Goal: Task Accomplishment & Management: Use online tool/utility

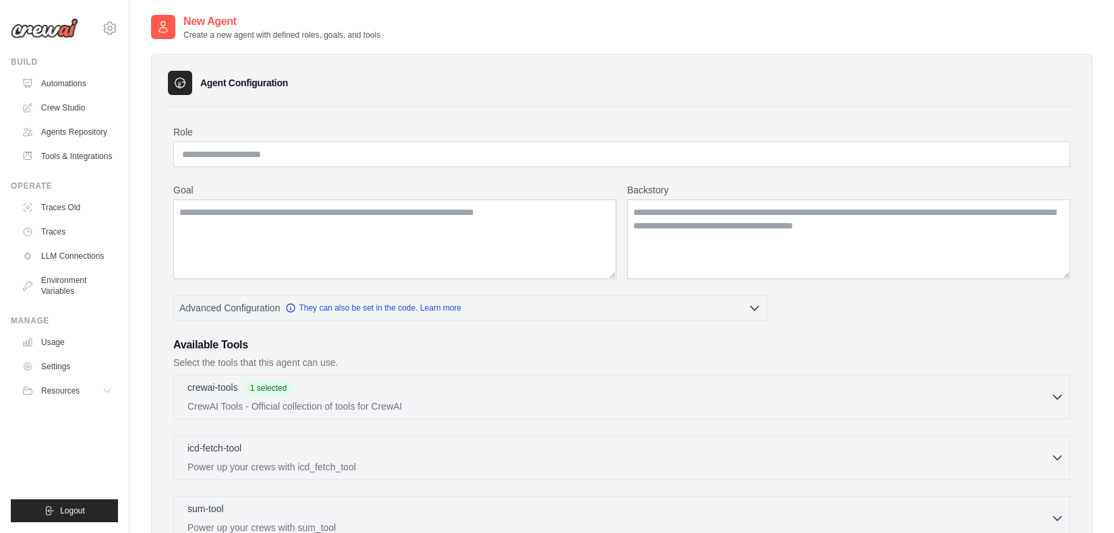
scroll to position [11, 0]
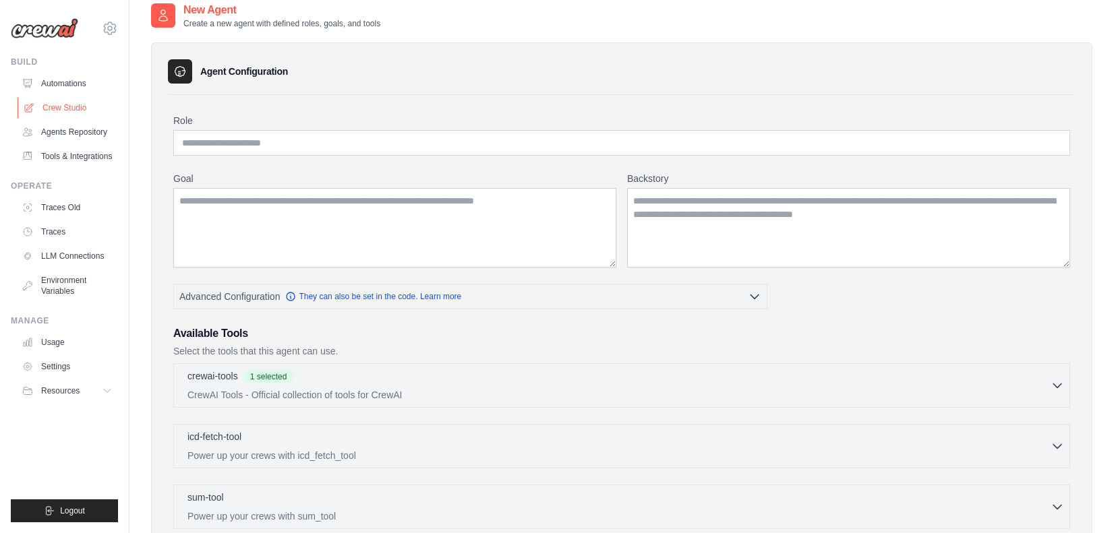
click at [69, 111] on link "Crew Studio" at bounding box center [69, 108] width 102 height 22
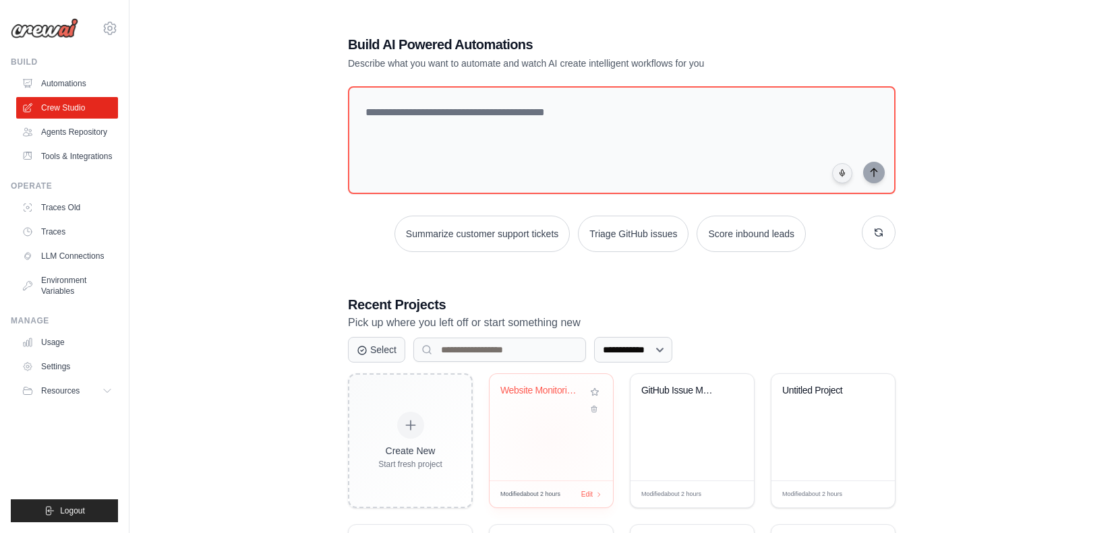
click at [550, 416] on div "Website Monitoring & Performance Tr..." at bounding box center [550, 427] width 123 height 107
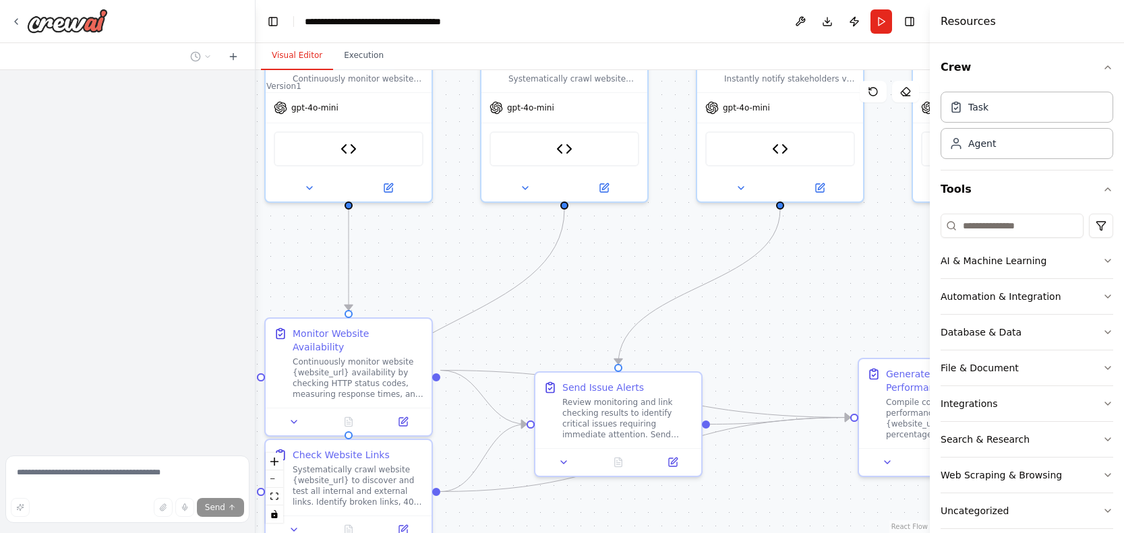
drag, startPoint x: 662, startPoint y: 330, endPoint x: 395, endPoint y: 231, distance: 284.8
click at [395, 231] on div ".deletable-edge-delete-btn { width: 20px; height: 20px; border: 0px solid #ffff…" at bounding box center [592, 301] width 674 height 463
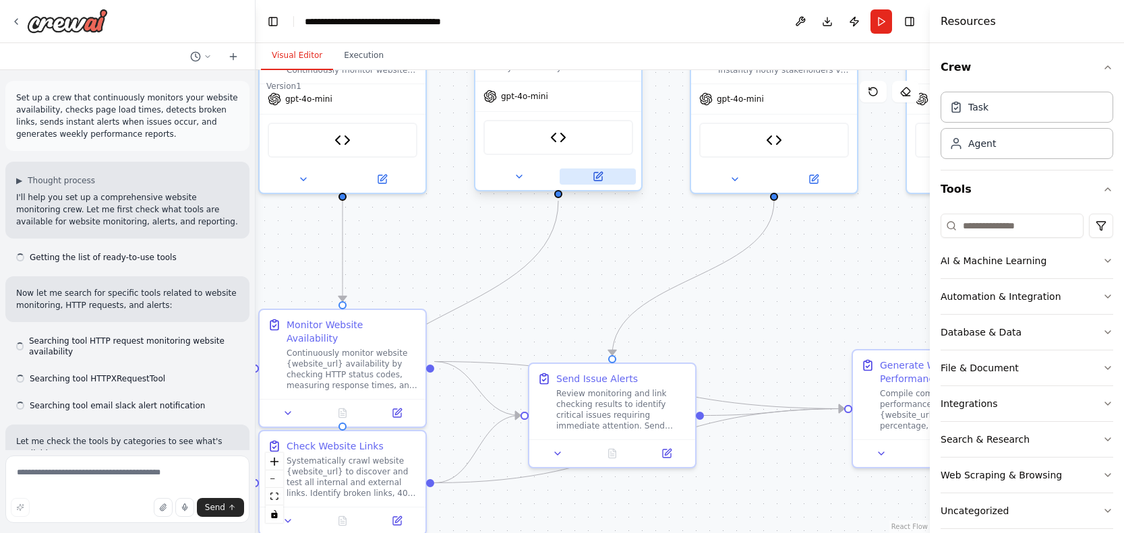
scroll to position [4377, 0]
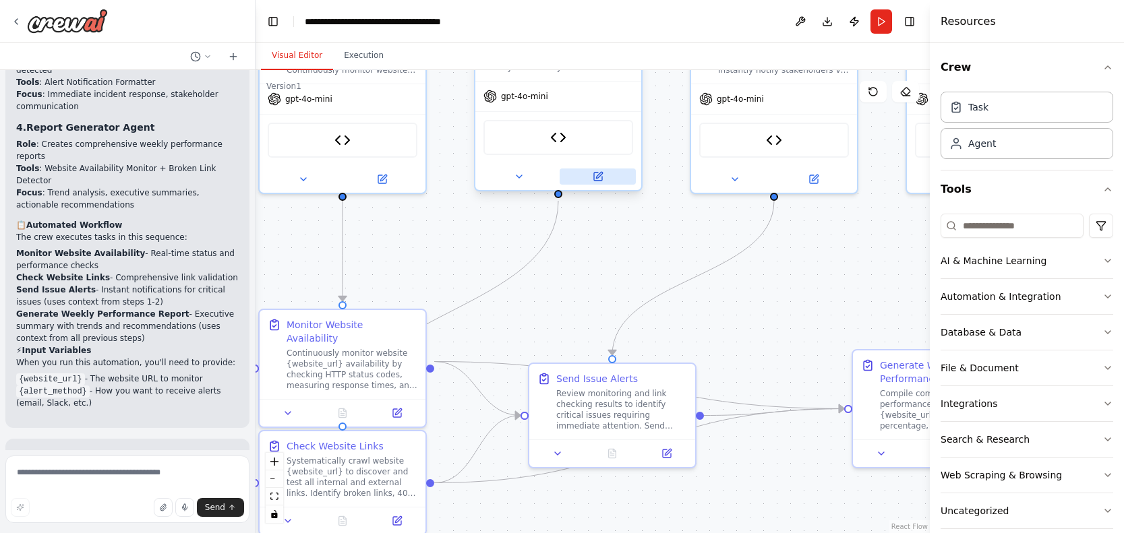
click at [591, 175] on button at bounding box center [598, 177] width 76 height 16
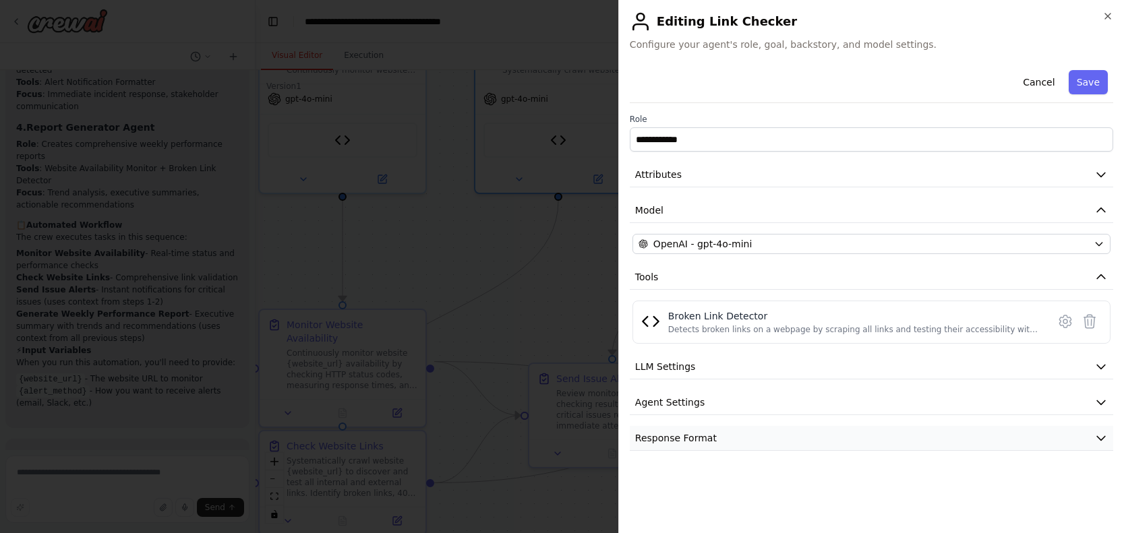
click at [789, 429] on button "Response Format" at bounding box center [871, 438] width 483 height 25
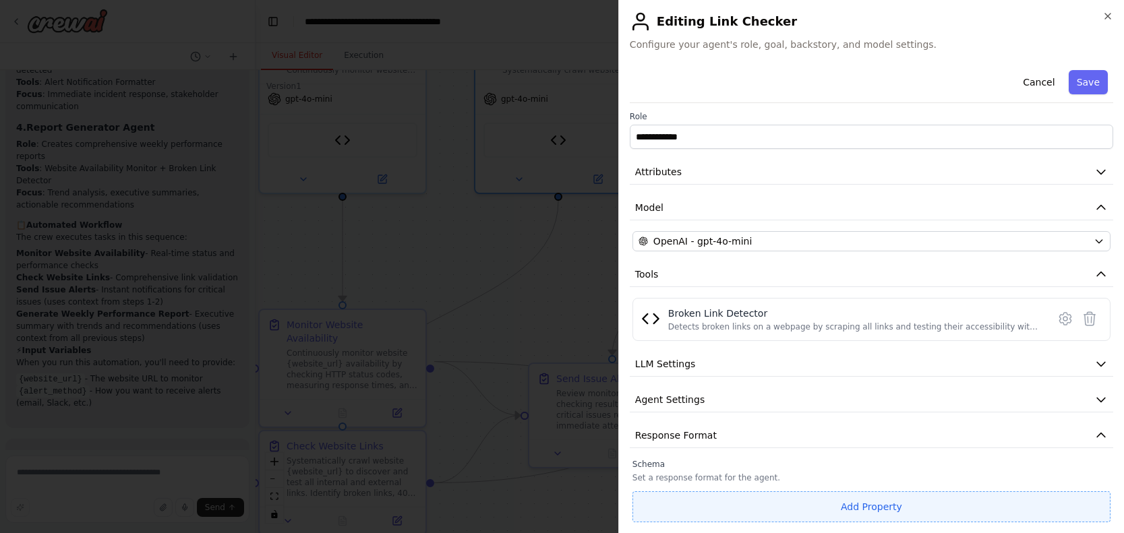
click at [802, 501] on button "Add Property" at bounding box center [871, 506] width 478 height 31
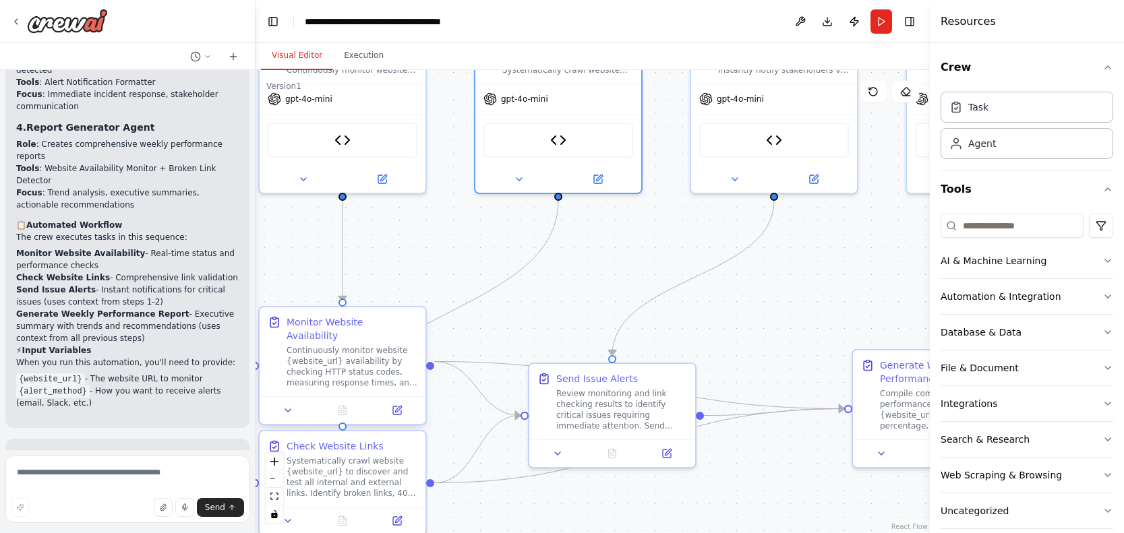
click at [399, 407] on div at bounding box center [343, 410] width 166 height 28
click at [402, 405] on icon at bounding box center [397, 410] width 11 height 11
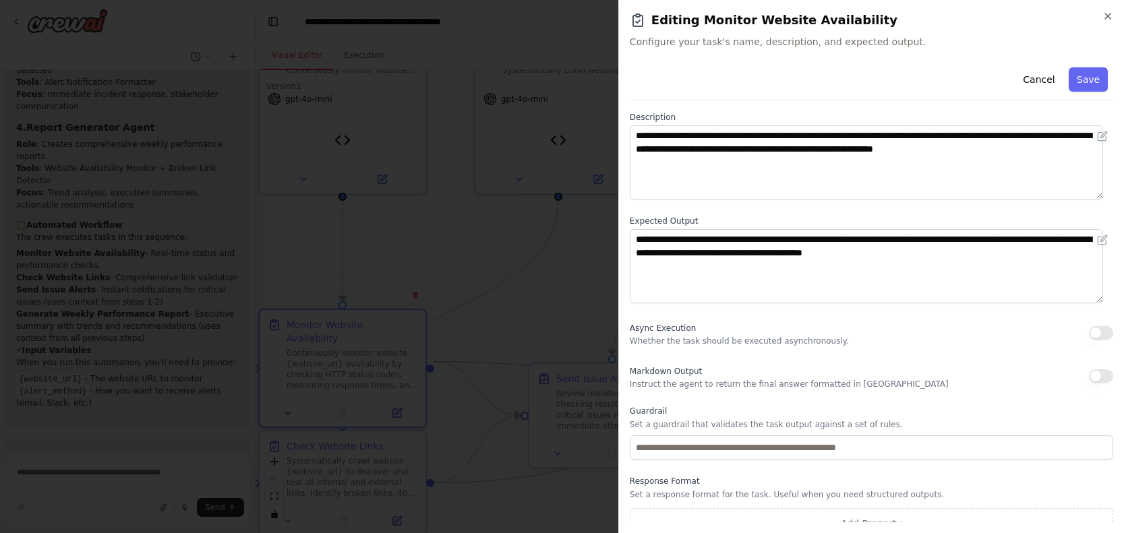
scroll to position [76, 0]
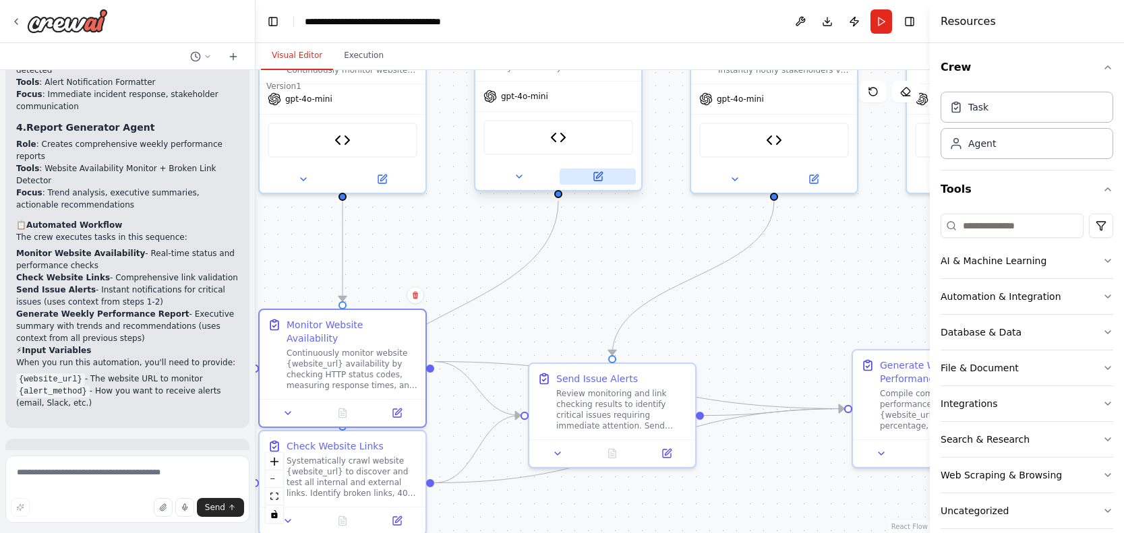
click at [594, 175] on icon at bounding box center [598, 177] width 8 height 8
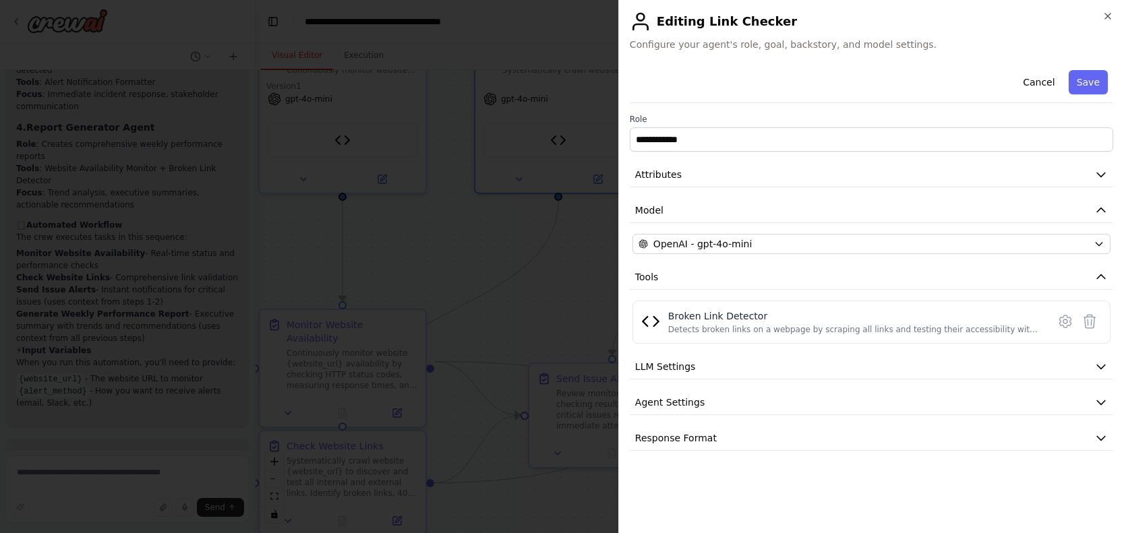
click at [1017, 233] on div "**********" at bounding box center [871, 258] width 483 height 386
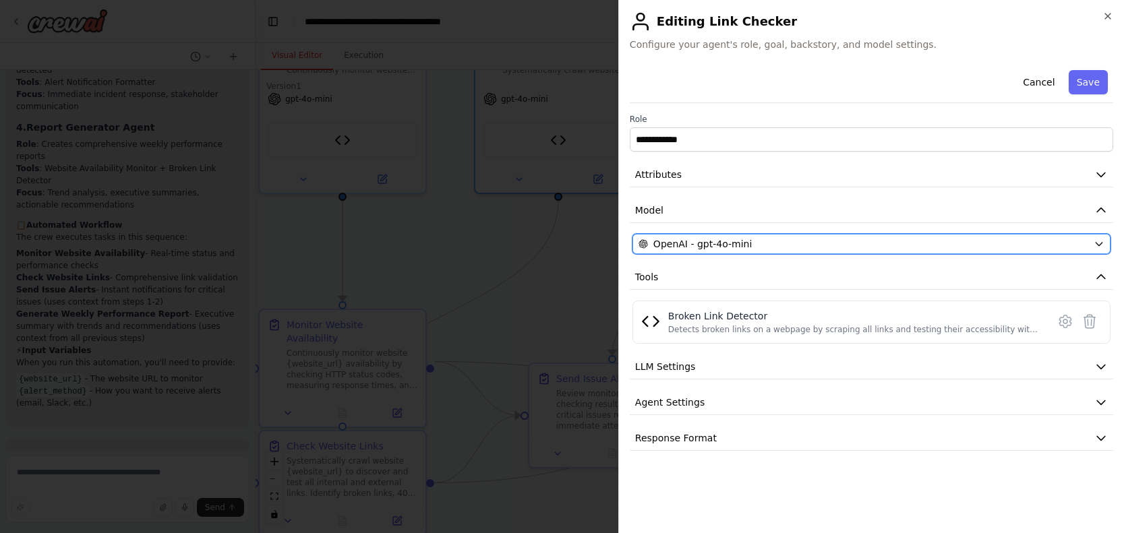
click at [1017, 242] on div "OpenAI - gpt-4o-mini" at bounding box center [863, 243] width 450 height 13
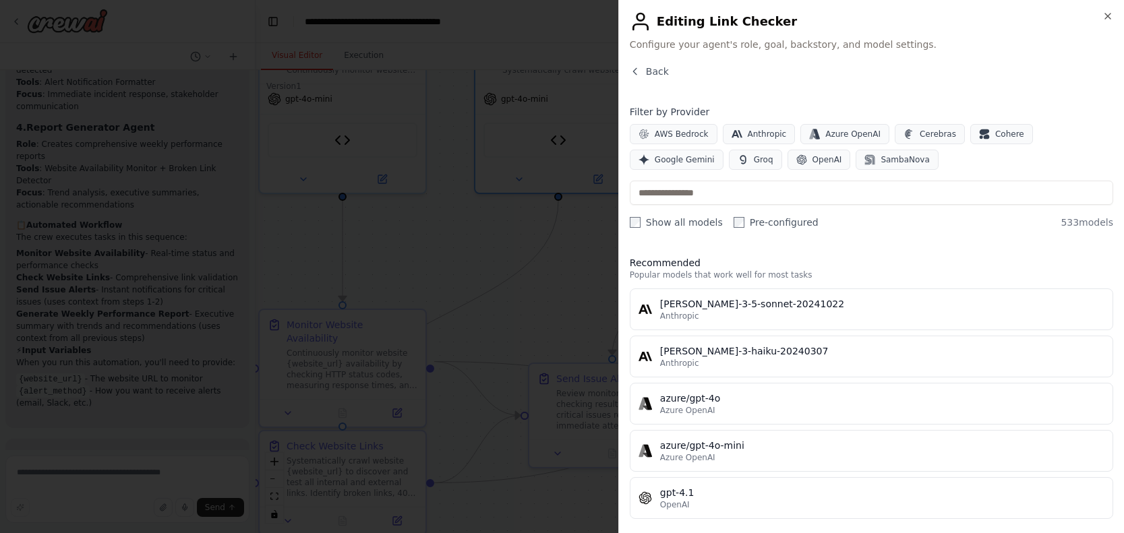
click at [626, 73] on div "Close Editing Link Checker Configure your agent's role, goal, backstory, and mo…" at bounding box center [871, 266] width 506 height 533
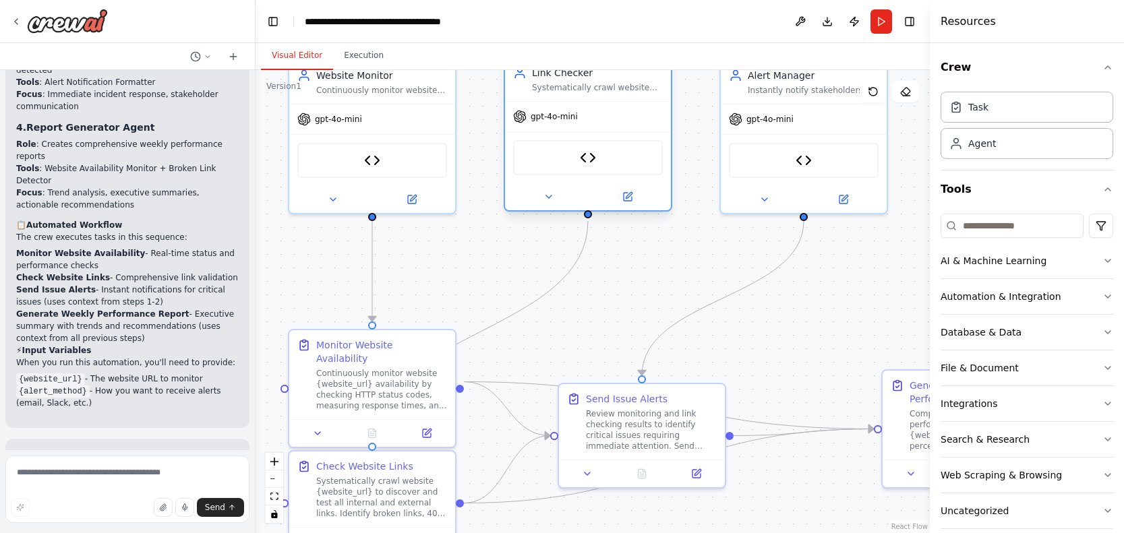
drag, startPoint x: 558, startPoint y: 198, endPoint x: 592, endPoint y: 218, distance: 39.3
click at [591, 218] on div ".deletable-edge-delete-btn { width: 20px; height: 20px; border: 0px solid #ffff…" at bounding box center [592, 301] width 674 height 463
drag, startPoint x: 591, startPoint y: 214, endPoint x: 367, endPoint y: 333, distance: 253.3
click at [367, 333] on div "Website Monitor Continuously monitor website {website_url} availability, check …" at bounding box center [359, 223] width 674 height 463
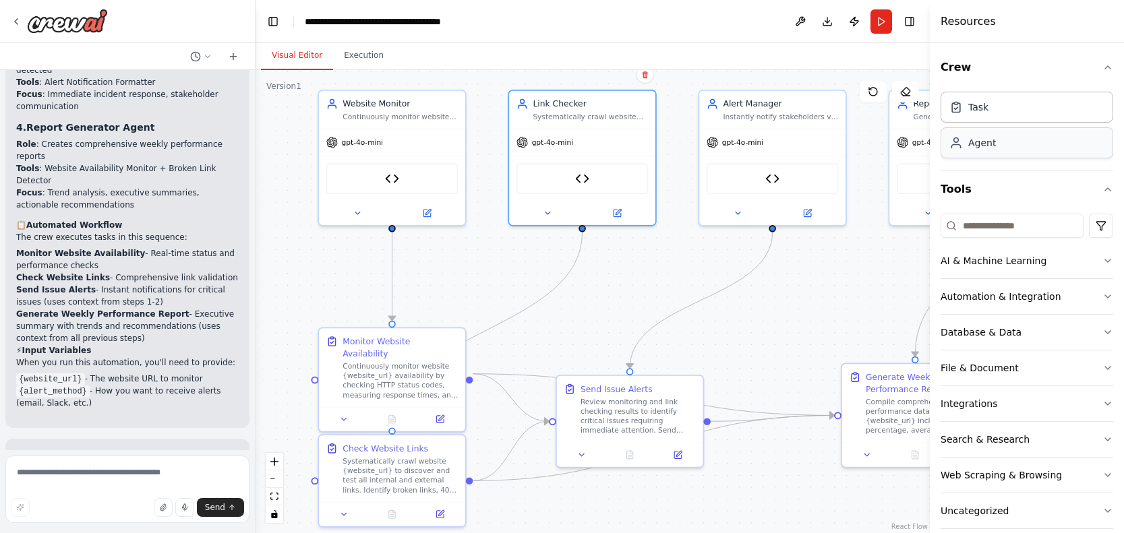
click at [988, 152] on div "Agent" at bounding box center [1026, 142] width 173 height 31
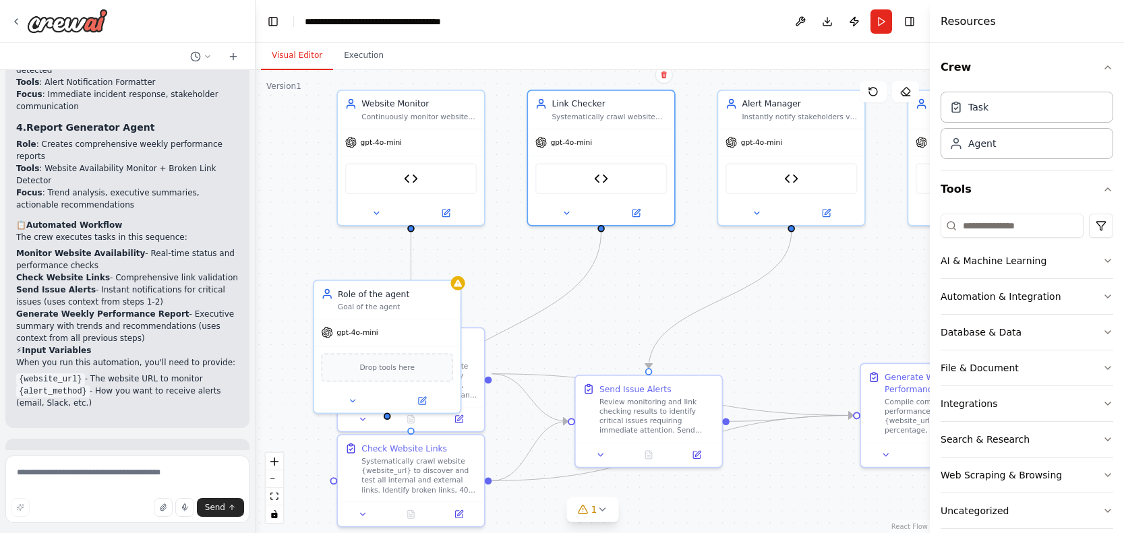
drag, startPoint x: 502, startPoint y: 289, endPoint x: 602, endPoint y: 302, distance: 101.3
click at [602, 302] on div ".deletable-edge-delete-btn { width: 20px; height: 20px; border: 0px solid #ffff…" at bounding box center [592, 301] width 674 height 463
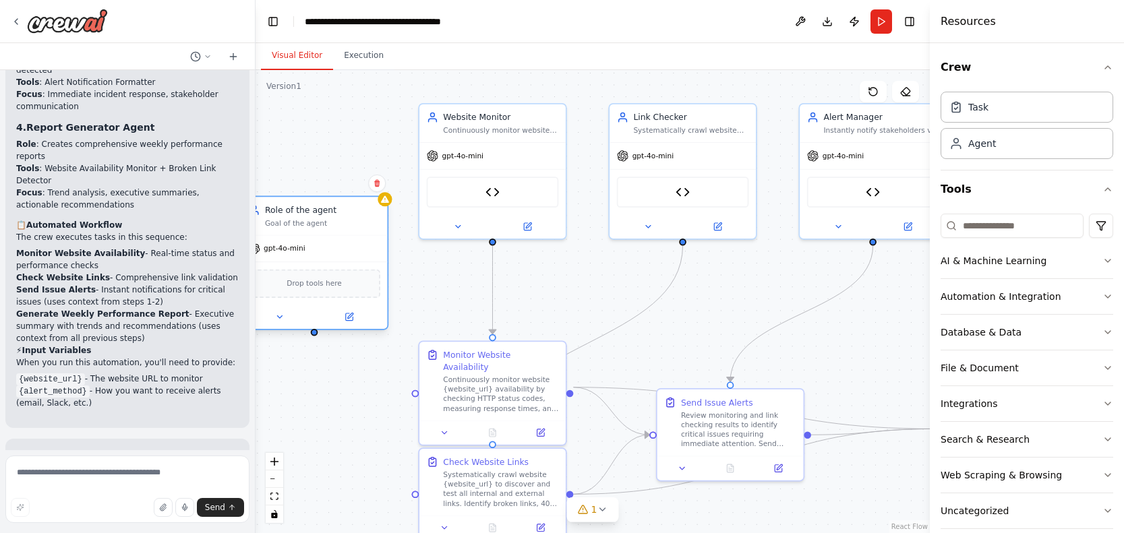
drag, startPoint x: 493, startPoint y: 318, endPoint x: 331, endPoint y: 208, distance: 195.6
click at [331, 218] on div "Goal of the agent" at bounding box center [322, 222] width 115 height 9
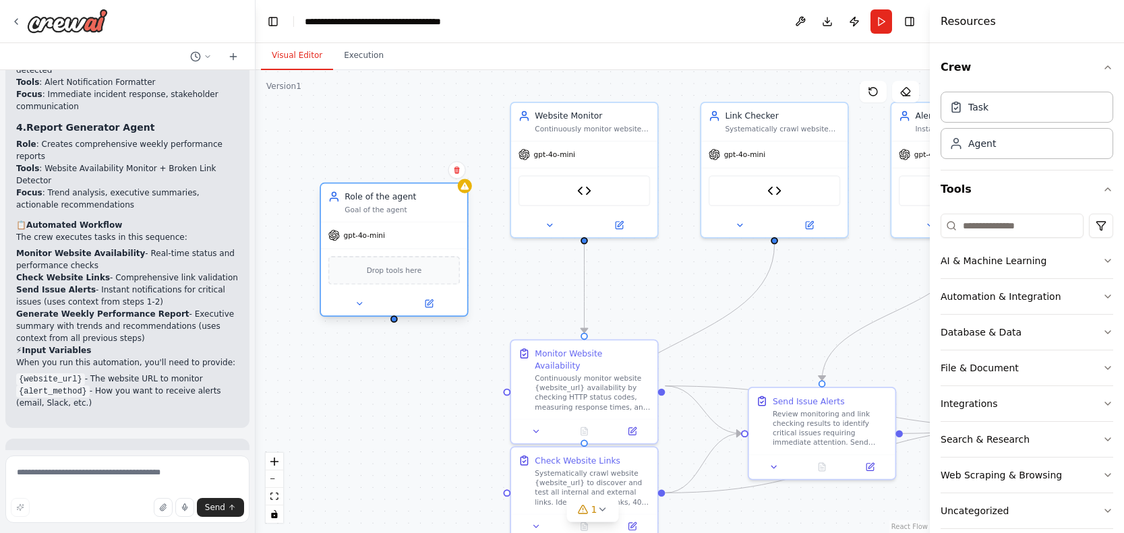
drag, startPoint x: 303, startPoint y: 324, endPoint x: 391, endPoint y: 320, distance: 87.7
click at [392, 321] on div ".deletable-edge-delete-btn { width: 20px; height: 20px; border: 0px solid #ffff…" at bounding box center [592, 301] width 674 height 463
click at [392, 321] on div at bounding box center [391, 317] width 7 height 7
drag, startPoint x: 392, startPoint y: 320, endPoint x: 586, endPoint y: 334, distance: 194.7
click at [586, 334] on div ".deletable-edge-delete-btn { width: 20px; height: 20px; border: 0px solid #ffff…" at bounding box center [592, 301] width 674 height 463
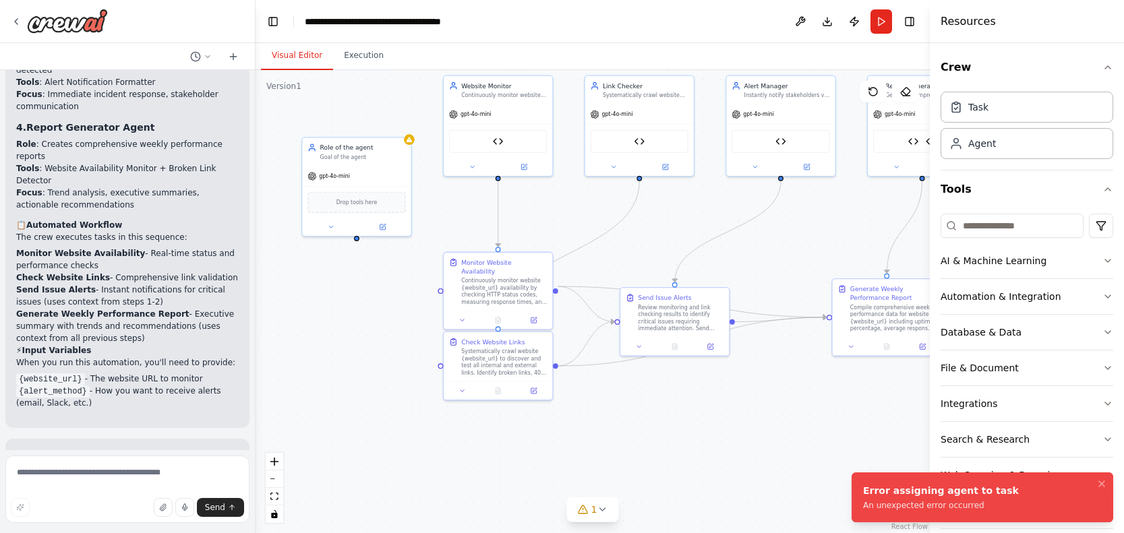
drag, startPoint x: 750, startPoint y: 341, endPoint x: 642, endPoint y: 233, distance: 153.0
click at [642, 233] on div ".deletable-edge-delete-btn { width: 20px; height: 20px; border: 0px solid #ffff…" at bounding box center [592, 301] width 674 height 463
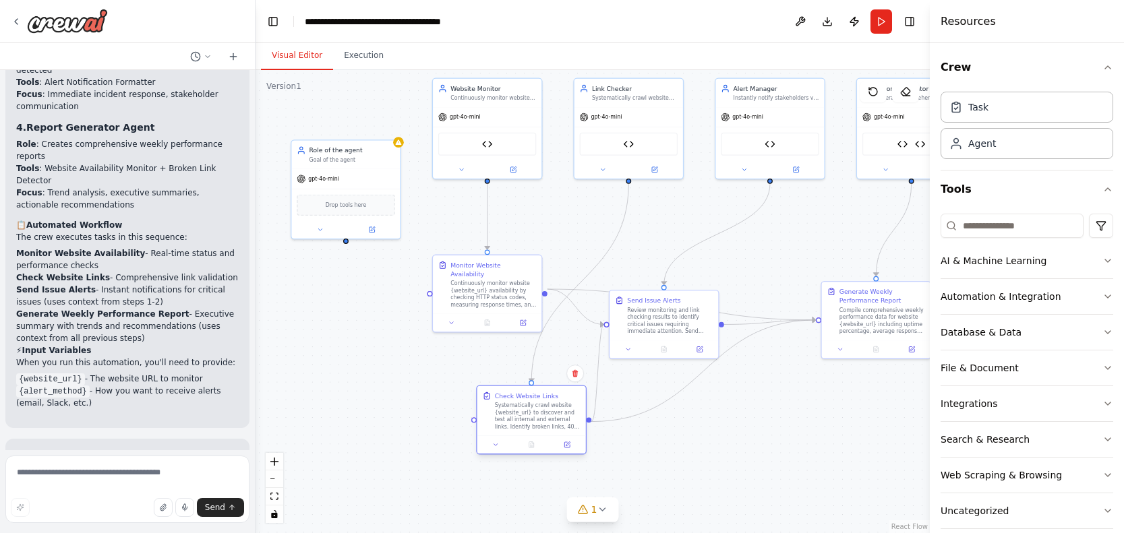
drag, startPoint x: 491, startPoint y: 349, endPoint x: 531, endPoint y: 402, distance: 66.5
click at [531, 402] on div "Systematically crawl website {website_url} to discover and test all internal an…" at bounding box center [538, 416] width 86 height 28
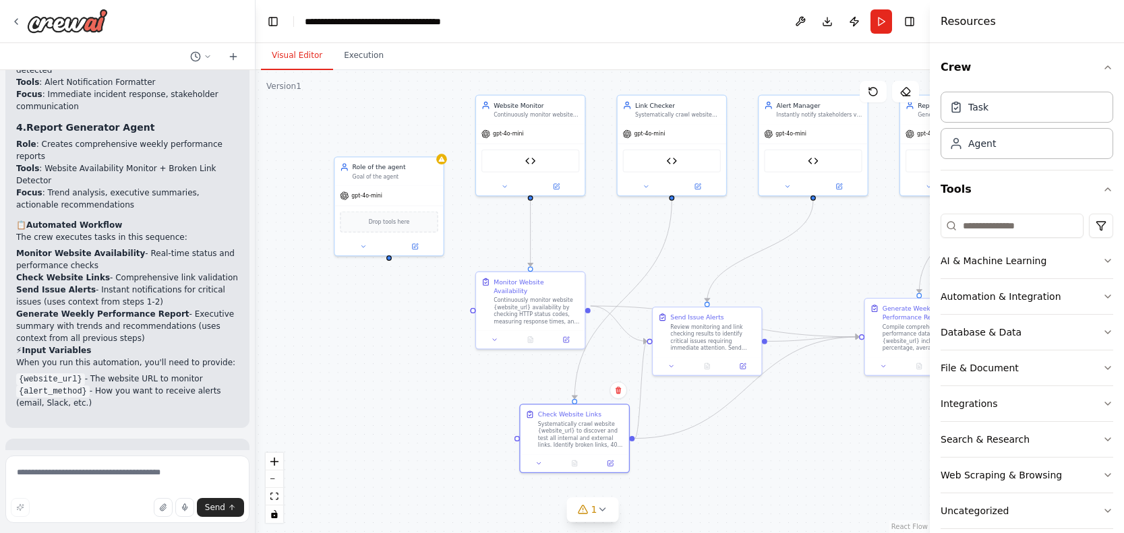
drag, startPoint x: 348, startPoint y: 242, endPoint x: 378, endPoint y: 231, distance: 32.4
click at [378, 231] on div ".deletable-edge-delete-btn { width: 20px; height: 20px; border: 0px solid #ffff…" at bounding box center [592, 301] width 674 height 463
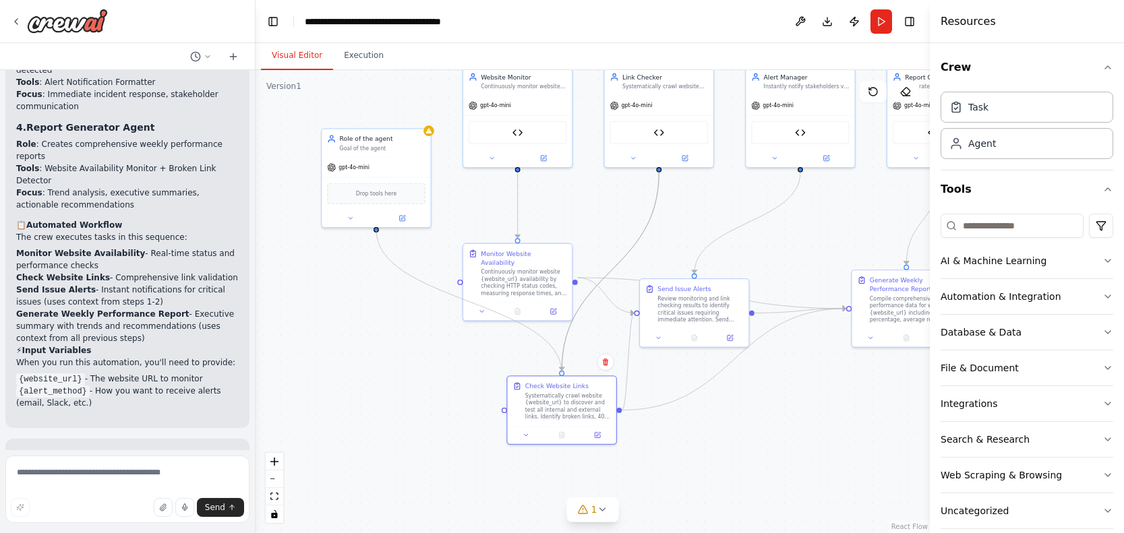
drag, startPoint x: 376, startPoint y: 229, endPoint x: 563, endPoint y: 369, distance: 233.5
click at [563, 326] on div ".deletable-edge-delete-btn { width: 20px; height: 20px; border: 0px solid #ffff…" at bounding box center [507, 173] width 442 height 303
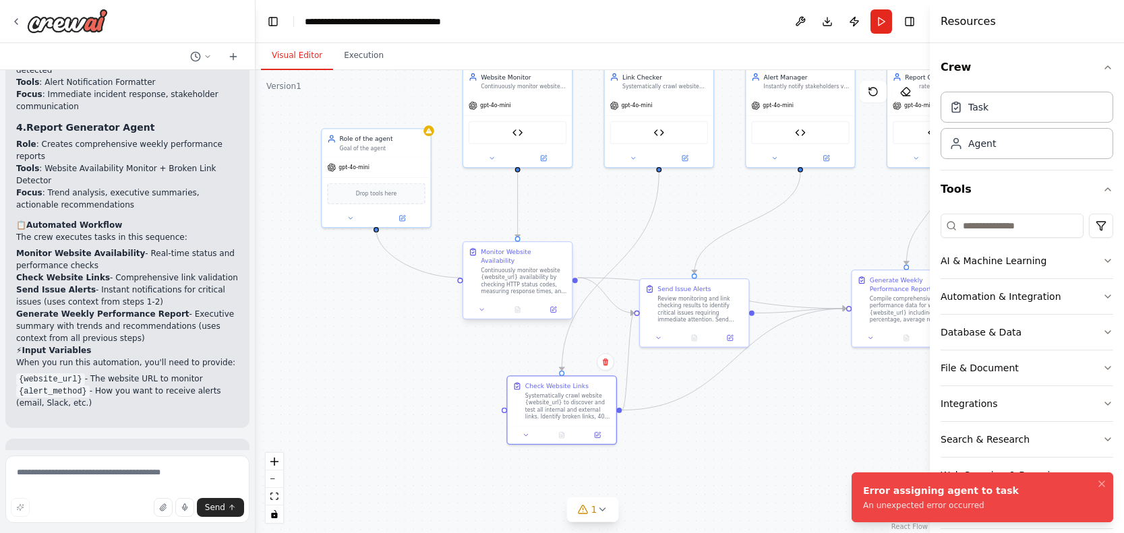
drag, startPoint x: 378, startPoint y: 229, endPoint x: 460, endPoint y: 278, distance: 96.4
click at [460, 278] on div ".deletable-edge-delete-btn { width: 20px; height: 20px; border: 0px solid #ffff…" at bounding box center [592, 301] width 674 height 463
click at [549, 306] on icon at bounding box center [552, 309] width 7 height 7
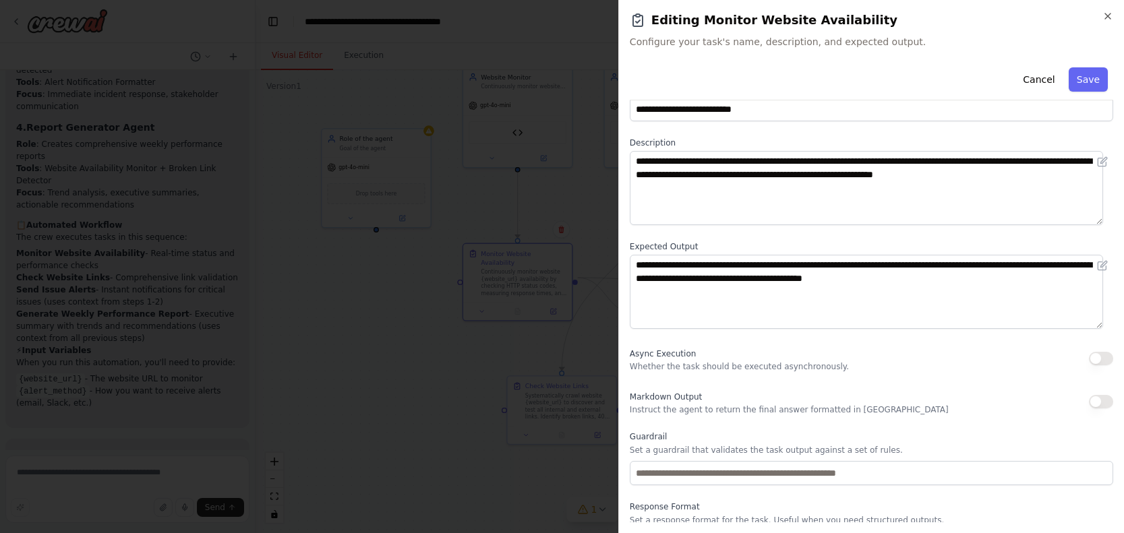
scroll to position [0, 0]
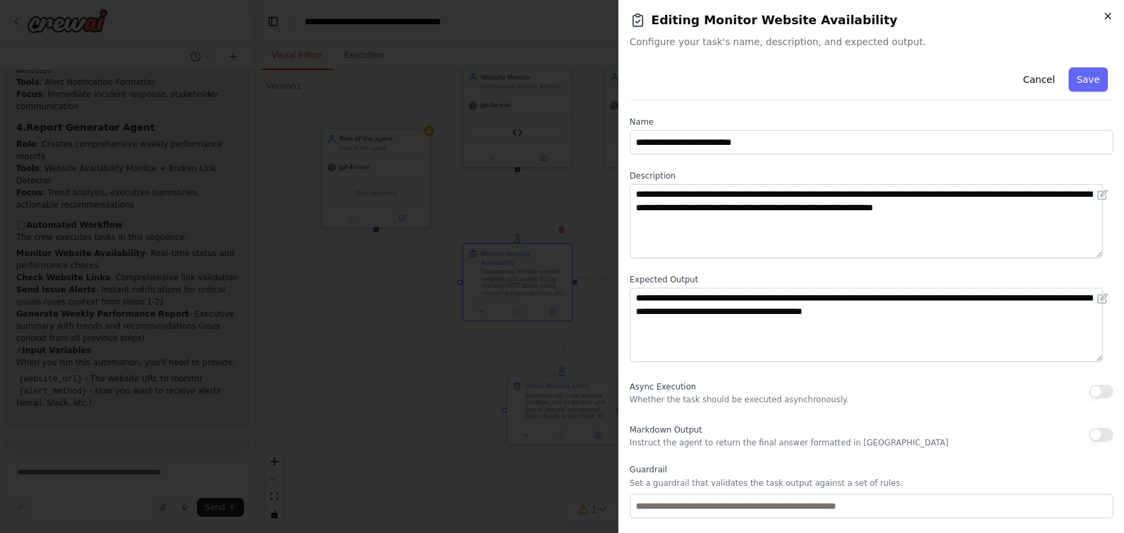
click at [1104, 14] on icon "button" at bounding box center [1107, 16] width 11 height 11
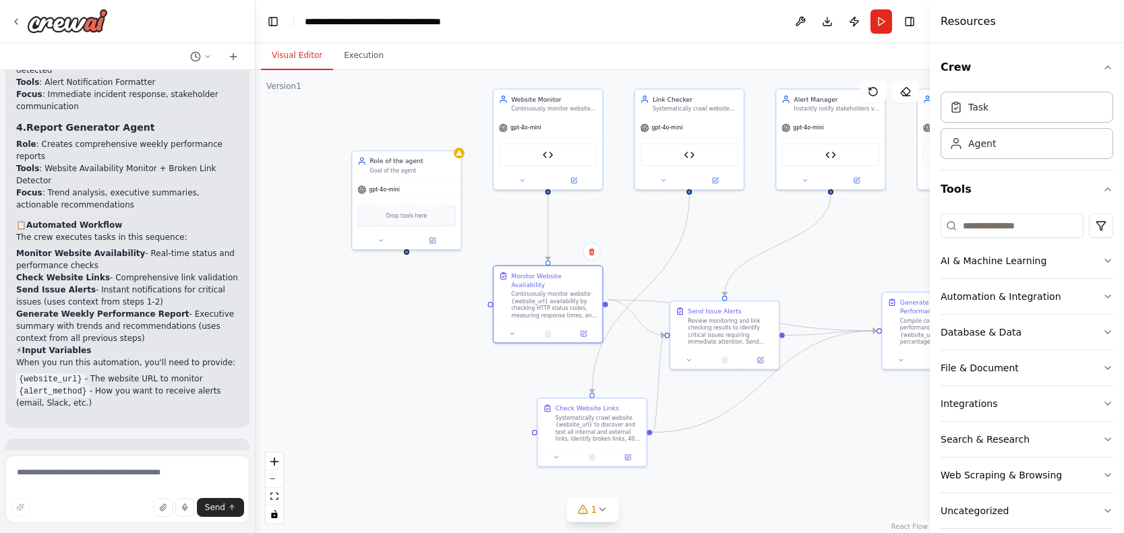
drag, startPoint x: 612, startPoint y: 202, endPoint x: 674, endPoint y: 210, distance: 62.6
click at [653, 219] on div ".deletable-edge-delete-btn { width: 20px; height: 20px; border: 0px solid #ffff…" at bounding box center [592, 301] width 674 height 463
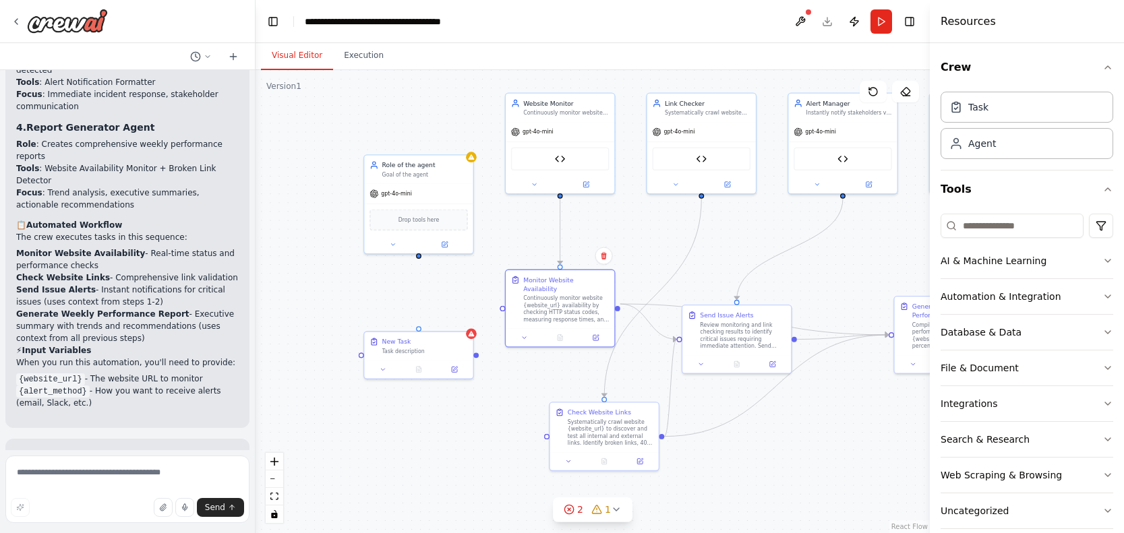
drag, startPoint x: 418, startPoint y: 249, endPoint x: 420, endPoint y: 259, distance: 9.7
click at [420, 259] on div ".deletable-edge-delete-btn { width: 20px; height: 20px; border: 0px solid #ffff…" at bounding box center [592, 301] width 674 height 463
drag, startPoint x: 420, startPoint y: 254, endPoint x: 423, endPoint y: 330, distance: 76.2
click at [423, 330] on div ".deletable-edge-delete-btn { width: 20px; height: 20px; border: 0px solid #ffff…" at bounding box center [592, 301] width 674 height 463
drag, startPoint x: 560, startPoint y: 197, endPoint x: 420, endPoint y: 330, distance: 193.1
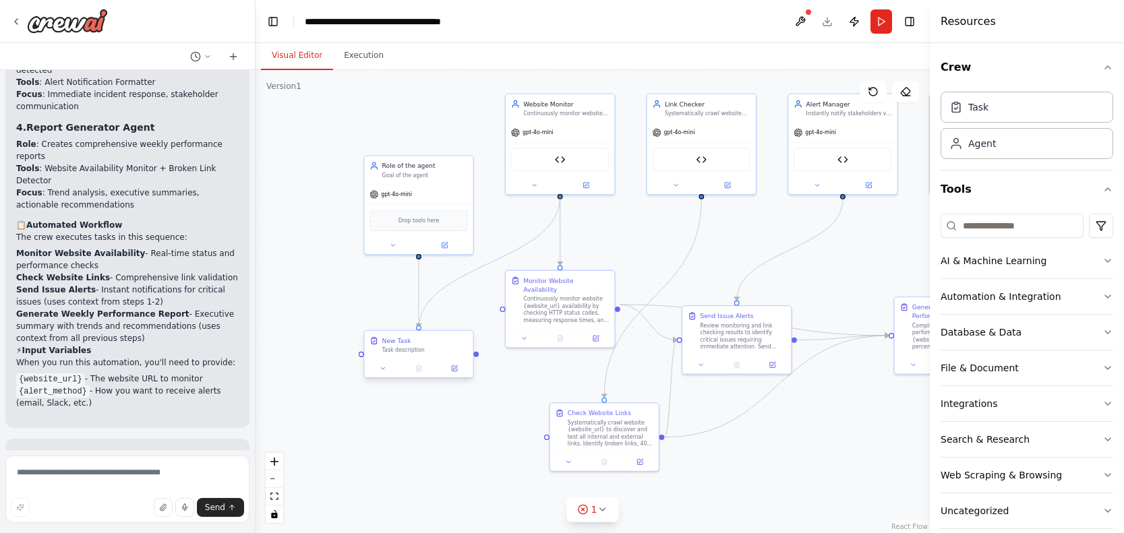
click at [420, 330] on div "Website Monitor Continuously monitor website {website_url} availability, check …" at bounding box center [549, 200] width 442 height 303
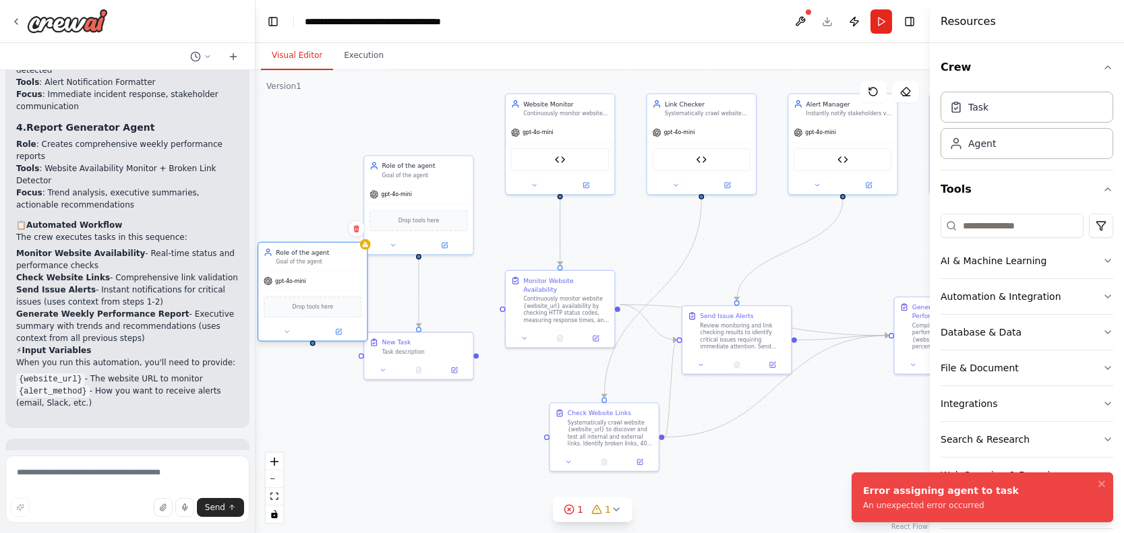
drag, startPoint x: 372, startPoint y: 305, endPoint x: 299, endPoint y: 204, distance: 125.0
click at [299, 248] on div "Role of the agent Goal of the agent" at bounding box center [319, 257] width 86 height 18
click at [288, 294] on div ".deletable-edge-delete-btn { width: 20px; height: 20px; border: 0px solid #ffff…" at bounding box center [592, 301] width 674 height 463
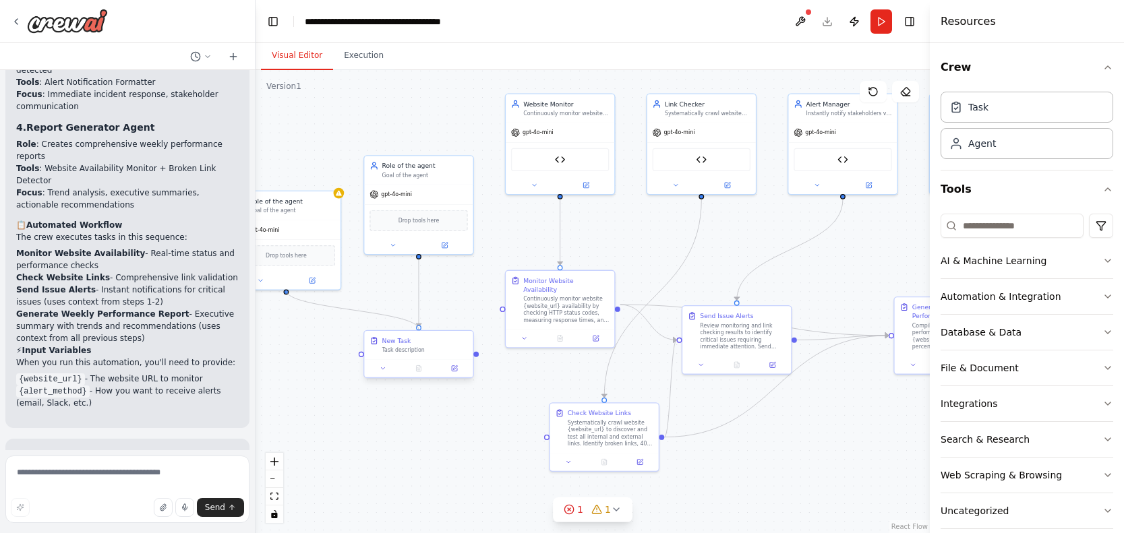
drag, startPoint x: 285, startPoint y: 292, endPoint x: 421, endPoint y: 334, distance: 142.0
click at [421, 334] on div "Website Monitor Continuously monitor website {website_url} availability, check …" at bounding box center [549, 200] width 442 height 303
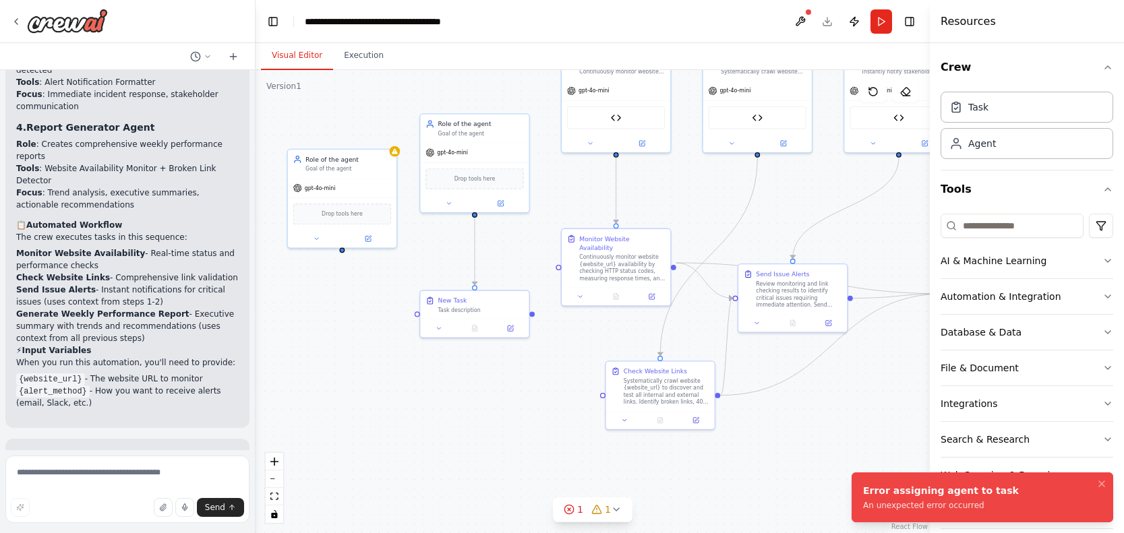
drag, startPoint x: 454, startPoint y: 425, endPoint x: 572, endPoint y: 419, distance: 118.1
click at [568, 421] on div ".deletable-edge-delete-btn { width: 20px; height: 20px; border: 0px solid #ffff…" at bounding box center [592, 301] width 674 height 463
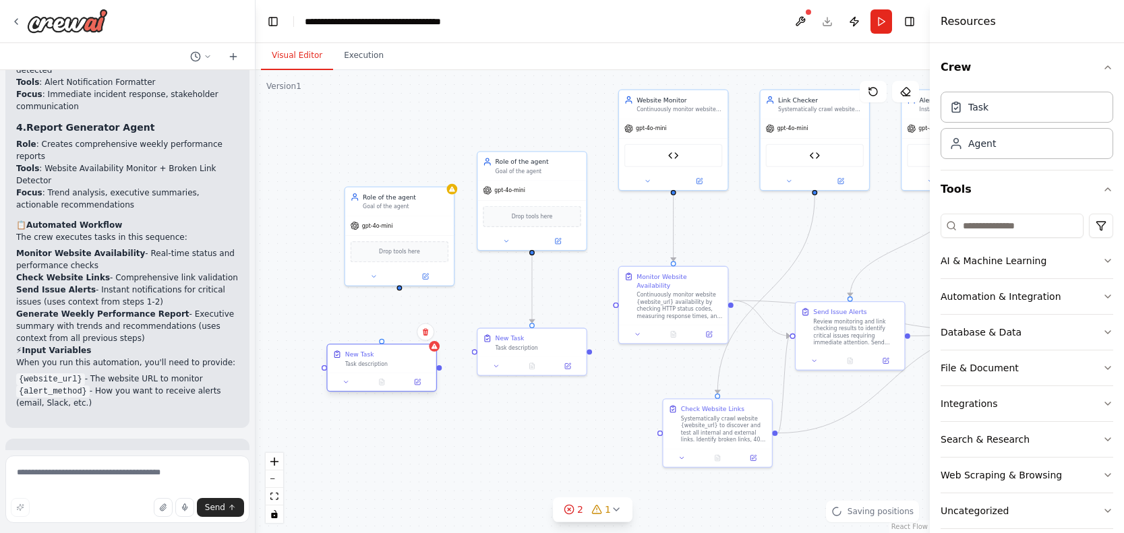
drag, startPoint x: 500, startPoint y: 375, endPoint x: 408, endPoint y: 358, distance: 93.9
click at [408, 361] on div "Task description" at bounding box center [388, 364] width 86 height 7
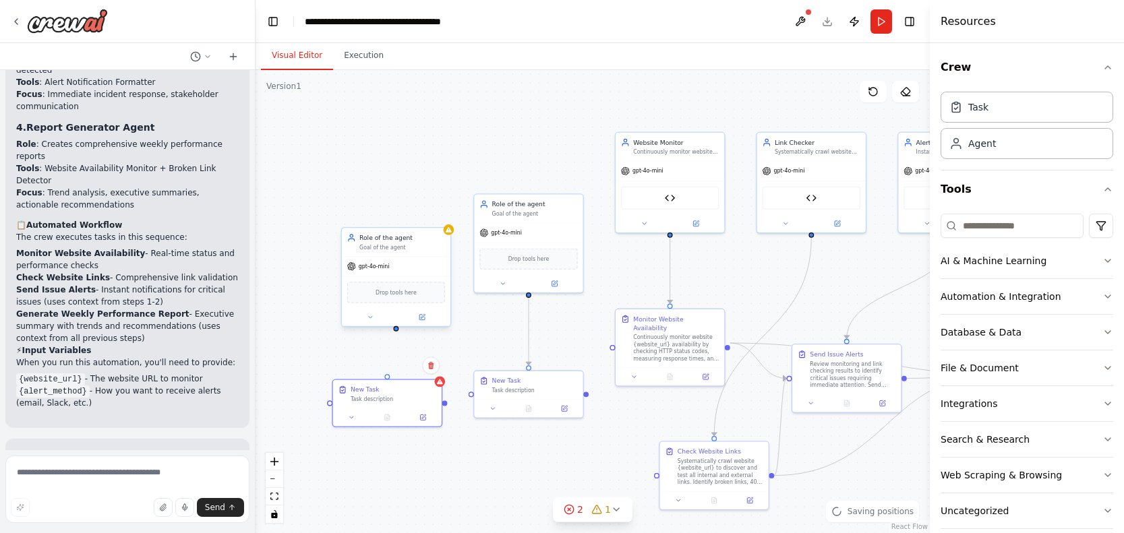
drag, startPoint x: 401, startPoint y: 287, endPoint x: 397, endPoint y: 333, distance: 46.0
click at [397, 333] on div ".deletable-edge-delete-btn { width: 20px; height: 20px; border: 0px solid #ffff…" at bounding box center [592, 301] width 674 height 463
drag, startPoint x: 396, startPoint y: 330, endPoint x: 388, endPoint y: 378, distance: 48.0
click at [388, 378] on div ".deletable-edge-delete-btn { width: 20px; height: 20px; border: 0px solid #ffff…" at bounding box center [592, 301] width 674 height 463
click at [446, 407] on div ".deletable-edge-delete-btn { width: 20px; height: 20px; border: 0px solid #ffff…" at bounding box center [592, 301] width 674 height 463
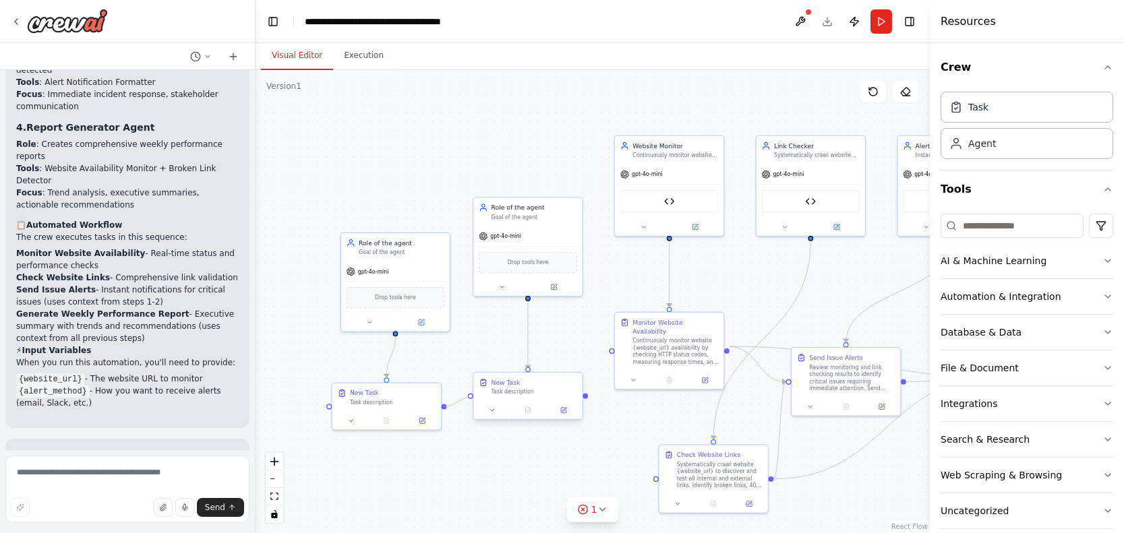
drag, startPoint x: 446, startPoint y: 407, endPoint x: 470, endPoint y: 399, distance: 25.4
click at [470, 399] on div ".deletable-edge-delete-btn { width: 20px; height: 20px; border: 0px solid #ffff…" at bounding box center [592, 301] width 674 height 463
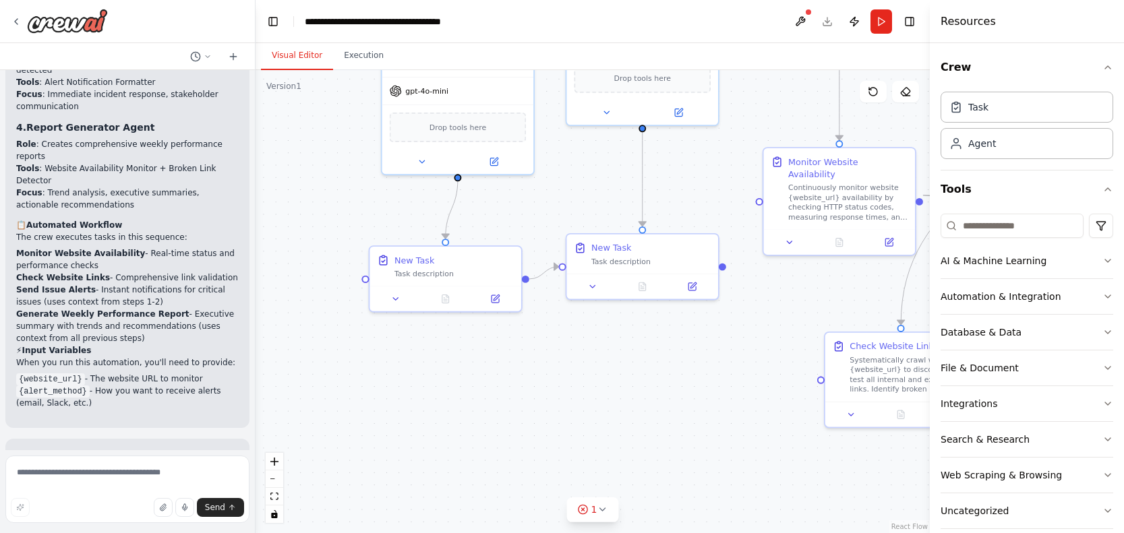
drag, startPoint x: 443, startPoint y: 407, endPoint x: 516, endPoint y: 257, distance: 166.7
click at [516, 257] on div ".deletable-edge-delete-btn { width: 20px; height: 20px; border: 0px solid #ffff…" at bounding box center [592, 301] width 674 height 463
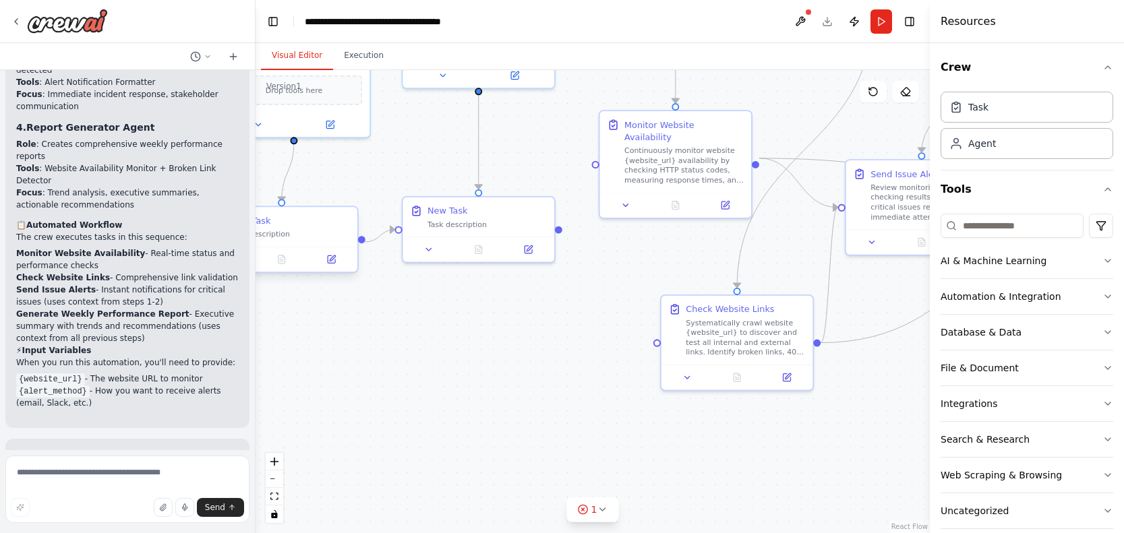
drag, startPoint x: 514, startPoint y: 258, endPoint x: 332, endPoint y: 254, distance: 181.4
click at [332, 254] on div ".deletable-edge-delete-btn { width: 20px; height: 20px; border: 0px solid #ffff…" at bounding box center [592, 301] width 674 height 463
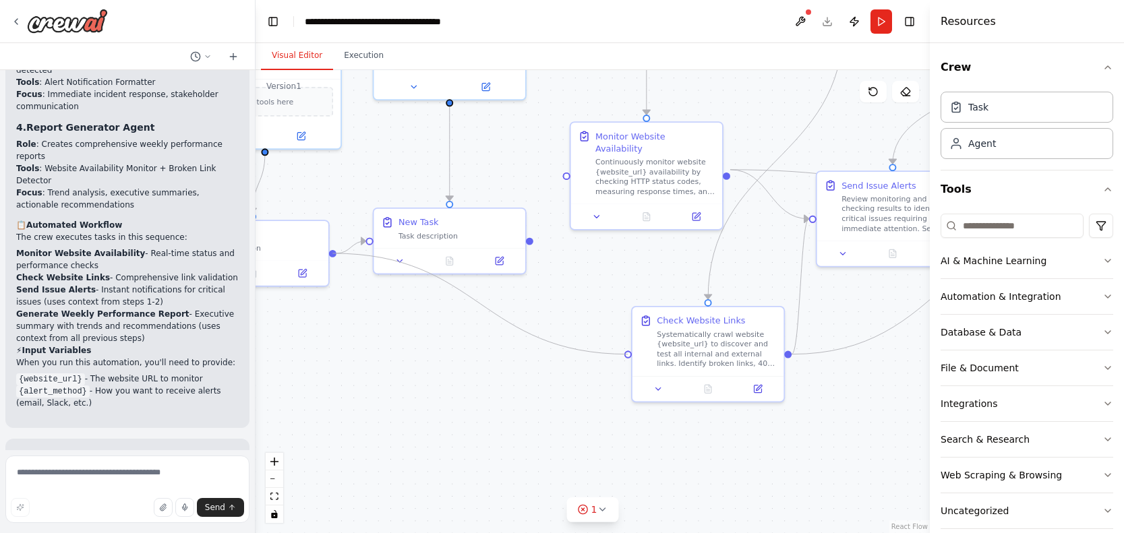
drag, startPoint x: 333, startPoint y: 250, endPoint x: 624, endPoint y: 357, distance: 310.1
click at [624, 357] on div ".deletable-edge-delete-btn { width: 20px; height: 20px; border: 0px solid #ffff…" at bounding box center [592, 301] width 674 height 463
drag, startPoint x: 331, startPoint y: 253, endPoint x: 632, endPoint y: 361, distance: 320.1
click at [632, 237] on div "Website Monitor Continuously monitor website {website_url} availability, check …" at bounding box center [631, 25] width 615 height 423
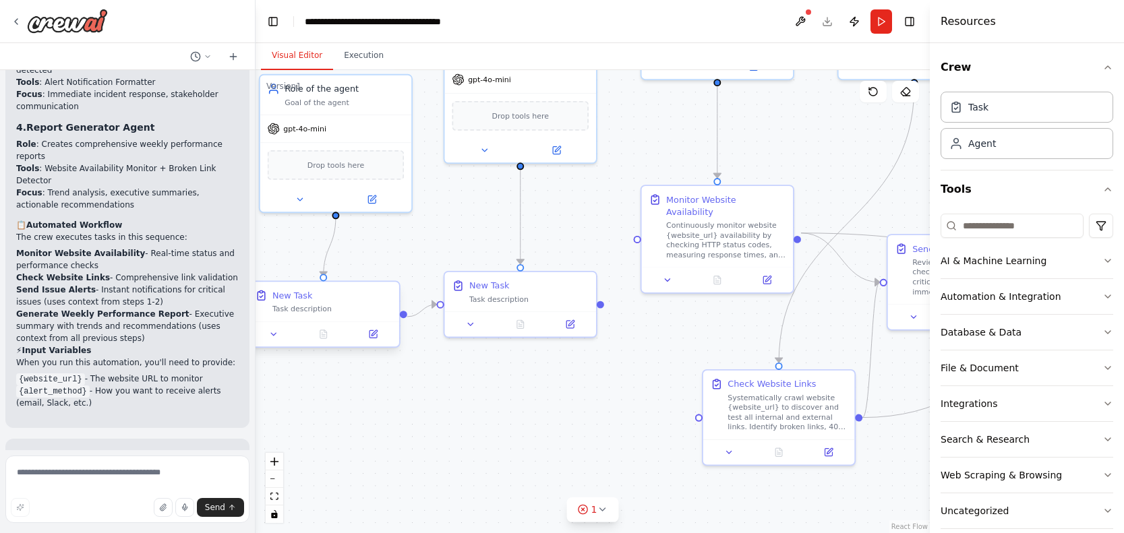
drag, startPoint x: 332, startPoint y: 254, endPoint x: 402, endPoint y: 318, distance: 95.0
click at [402, 318] on div ".deletable-edge-delete-btn { width: 20px; height: 20px; border: 0px solid #ffff…" at bounding box center [592, 301] width 674 height 463
drag, startPoint x: 402, startPoint y: 315, endPoint x: 638, endPoint y: 233, distance: 250.7
click at [638, 233] on div "Website Monitor Continuously monitor website {website_url} availability, check …" at bounding box center [701, 88] width 615 height 423
drag, startPoint x: 402, startPoint y: 315, endPoint x: 698, endPoint y: 415, distance: 312.5
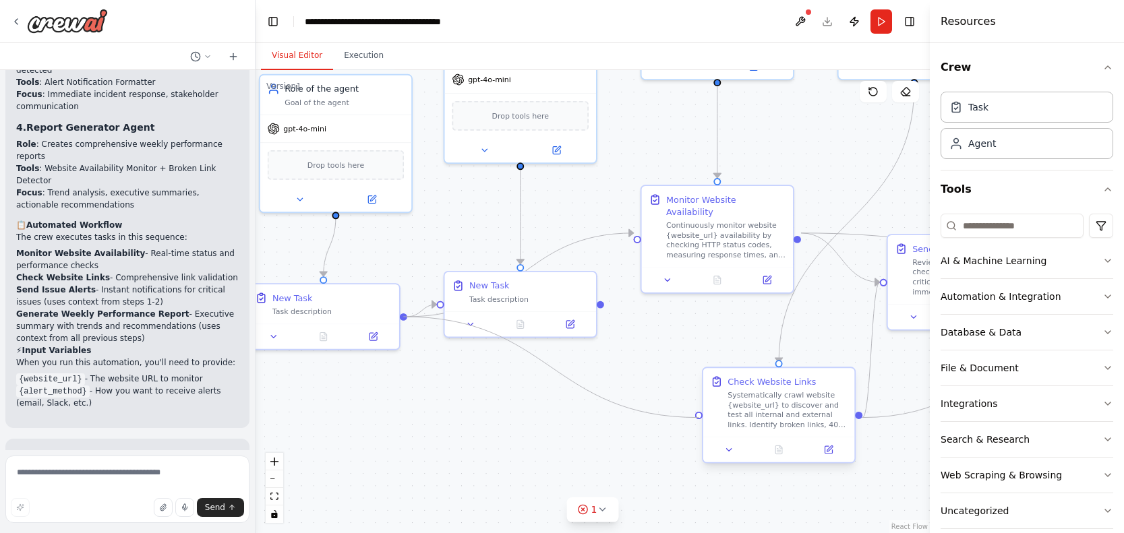
click at [698, 300] on div "Website Monitor Continuously monitor website {website_url} availability, check …" at bounding box center [701, 88] width 615 height 423
drag, startPoint x: 344, startPoint y: 318, endPoint x: 324, endPoint y: 391, distance: 75.6
click at [324, 383] on div "New Task Task description" at bounding box center [299, 363] width 152 height 39
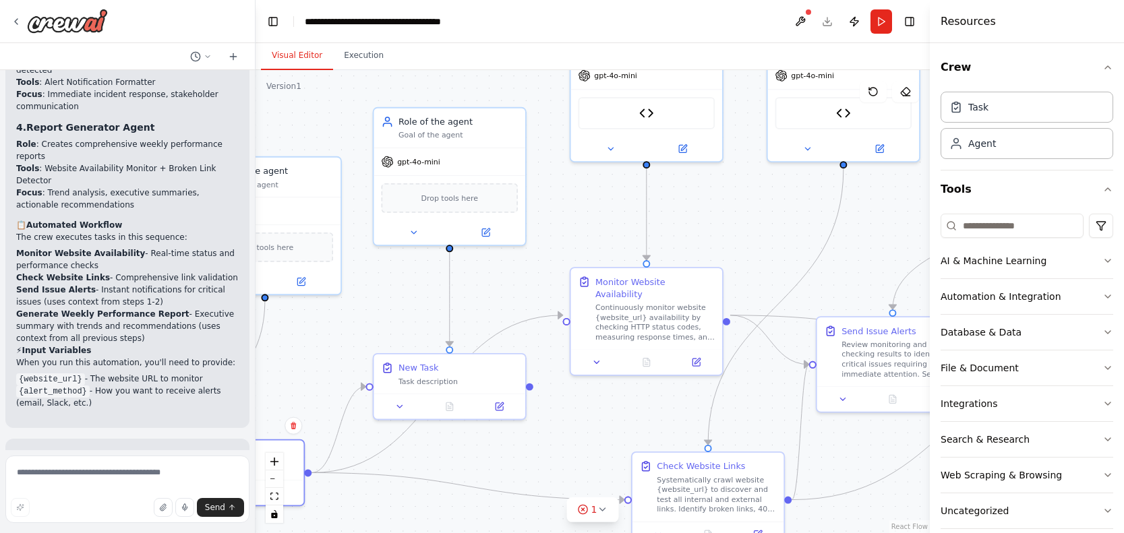
drag, startPoint x: 495, startPoint y: 224, endPoint x: 393, endPoint y: 320, distance: 140.2
click at [418, 310] on div ".deletable-edge-delete-btn { width: 20px; height: 20px; border: 0px solid #ffff…" at bounding box center [592, 301] width 674 height 463
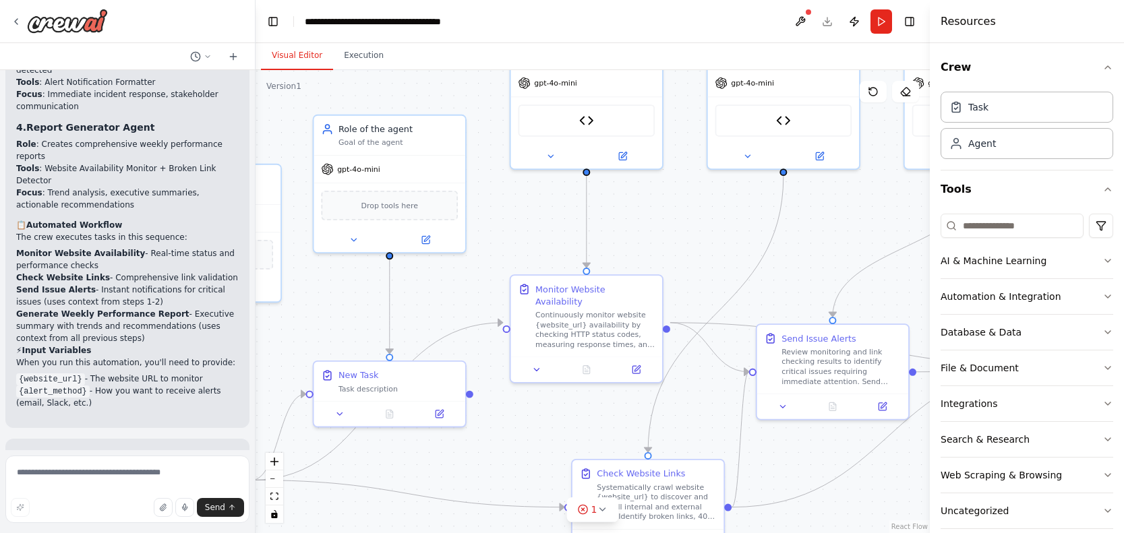
drag, startPoint x: 370, startPoint y: 328, endPoint x: 323, endPoint y: 330, distance: 47.3
click at [323, 330] on div ".deletable-edge-delete-btn { width: 20px; height: 20px; border: 0px solid #ffff…" at bounding box center [592, 301] width 674 height 463
drag, startPoint x: 734, startPoint y: 260, endPoint x: 721, endPoint y: 252, distance: 15.7
click at [733, 258] on div ".deletable-edge-delete-btn { width: 20px; height: 20px; border: 0px solid #ffff…" at bounding box center [592, 301] width 674 height 463
click at [632, 153] on button at bounding box center [621, 151] width 69 height 15
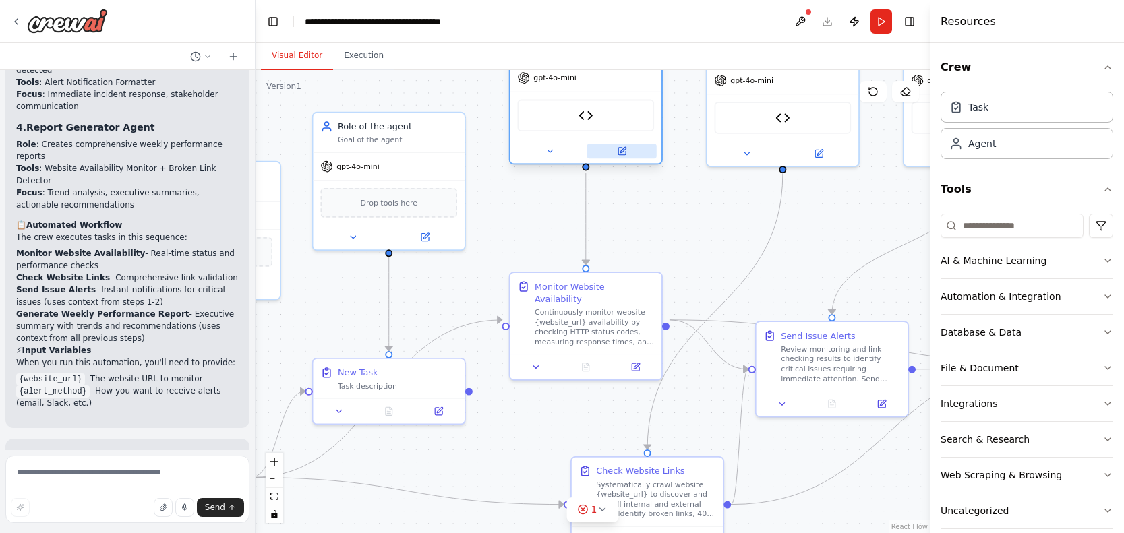
click at [622, 150] on icon at bounding box center [623, 150] width 6 height 6
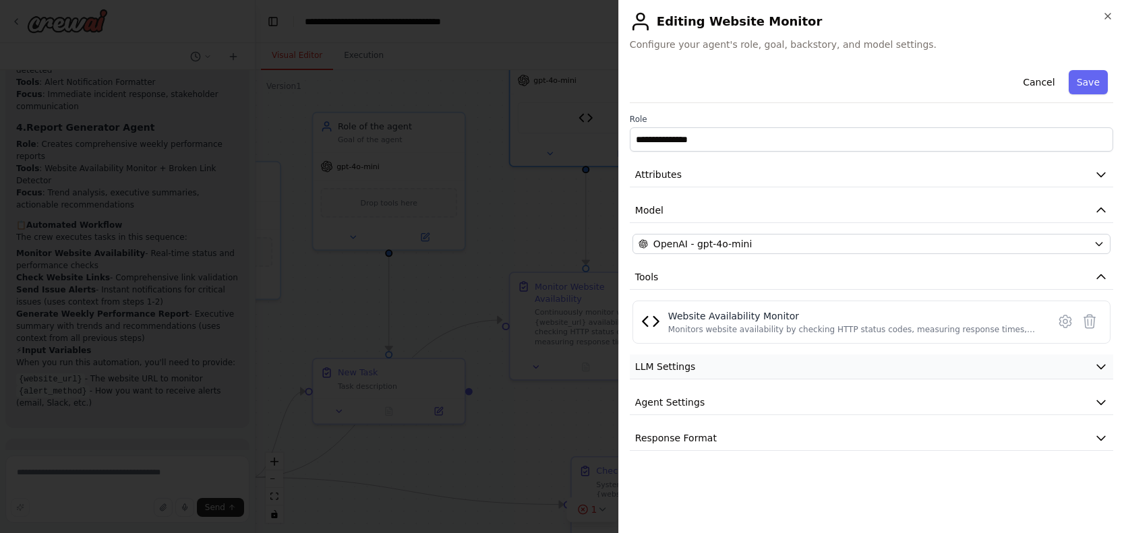
click at [833, 366] on button "LLM Settings" at bounding box center [871, 367] width 483 height 25
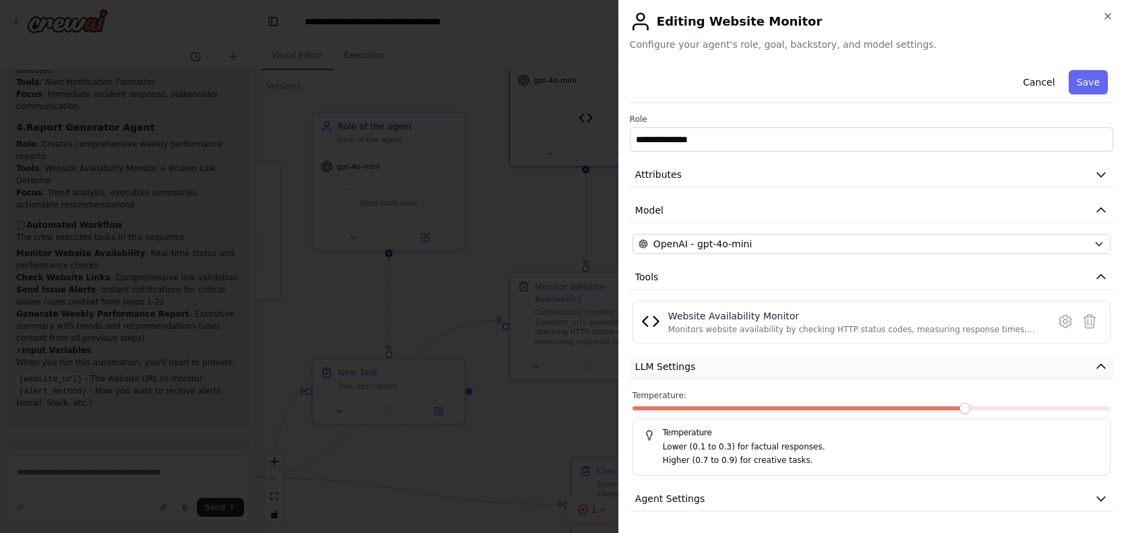
scroll to position [36, 0]
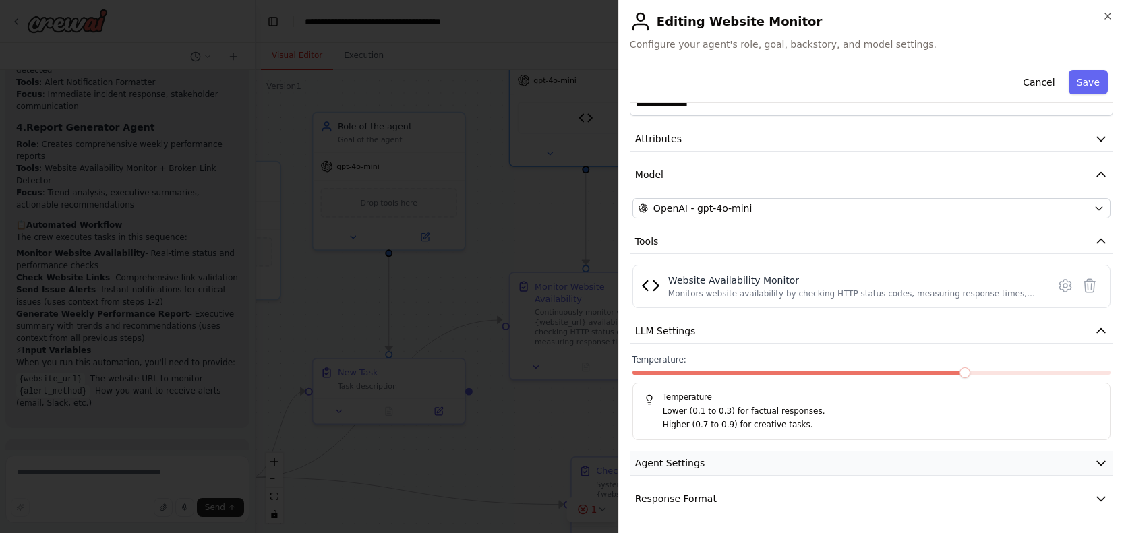
click at [796, 471] on button "Agent Settings" at bounding box center [871, 463] width 483 height 25
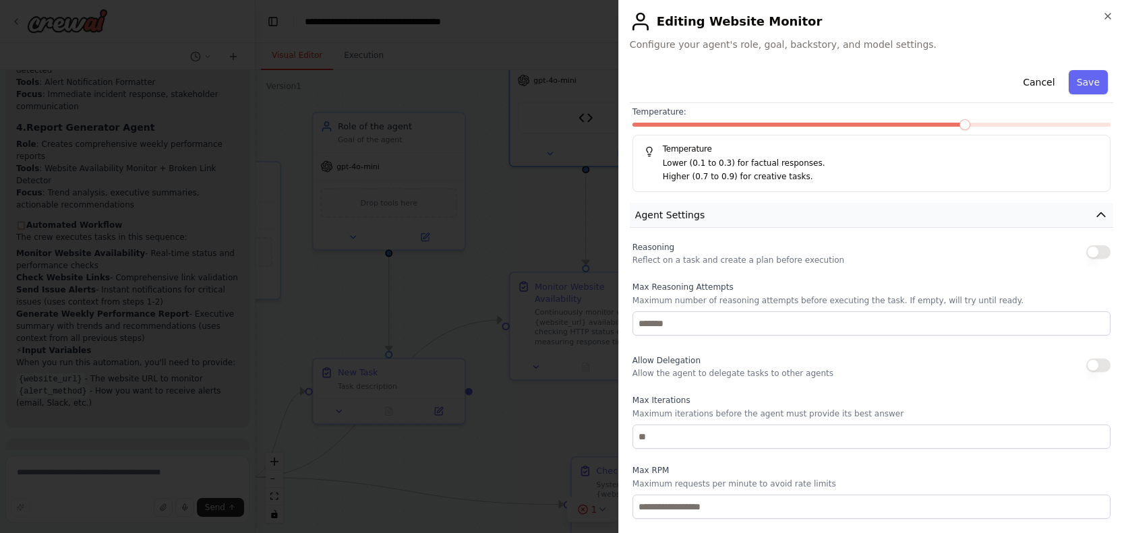
click at [818, 223] on button "Agent Settings" at bounding box center [871, 215] width 483 height 25
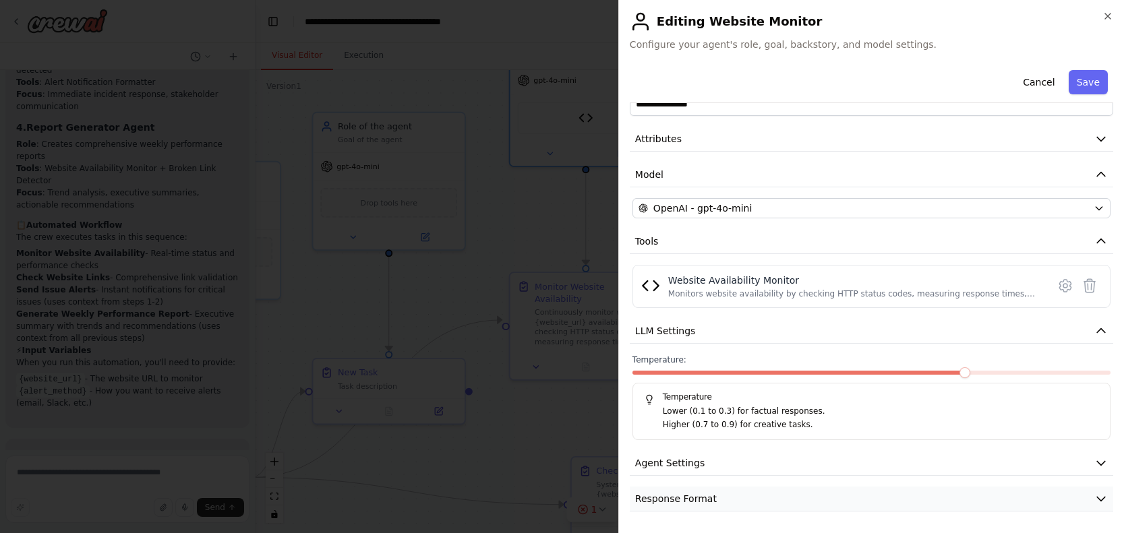
click at [768, 495] on button "Response Format" at bounding box center [871, 499] width 483 height 25
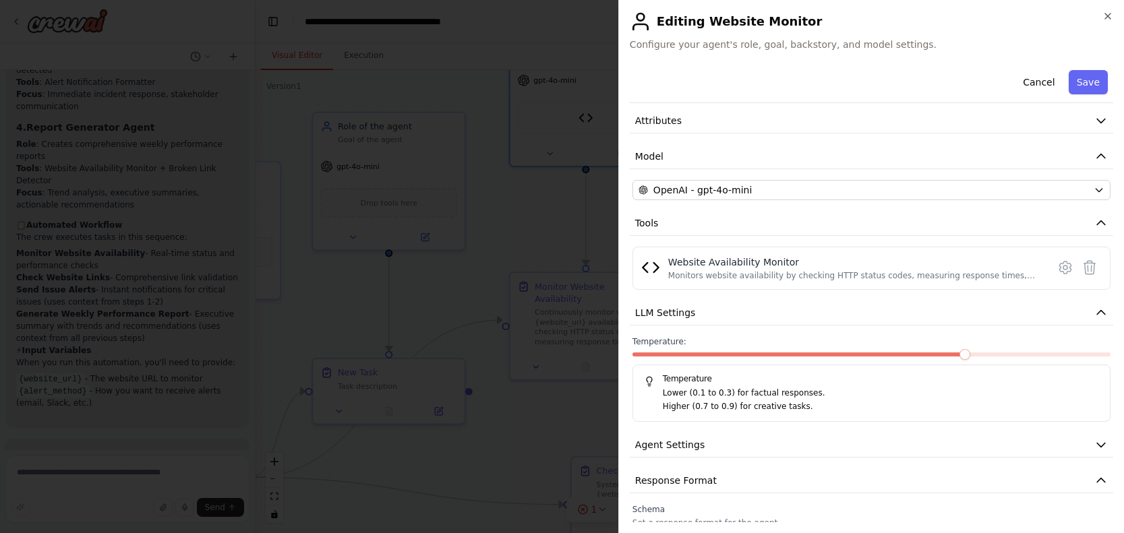
scroll to position [99, 0]
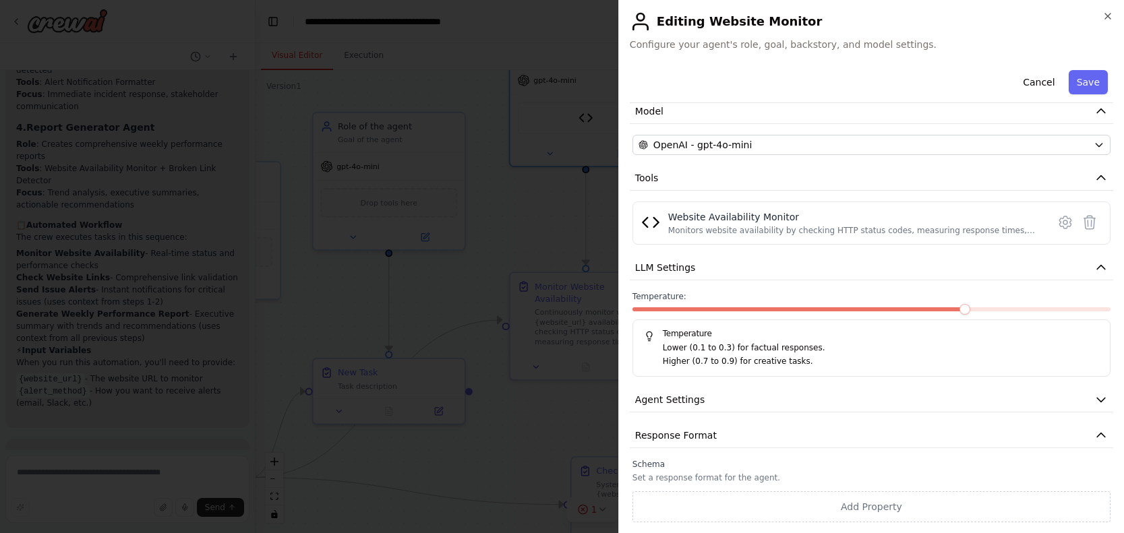
click at [1098, 16] on h2 "Editing Website Monitor" at bounding box center [871, 22] width 483 height 22
click at [1110, 21] on icon "button" at bounding box center [1107, 16] width 11 height 11
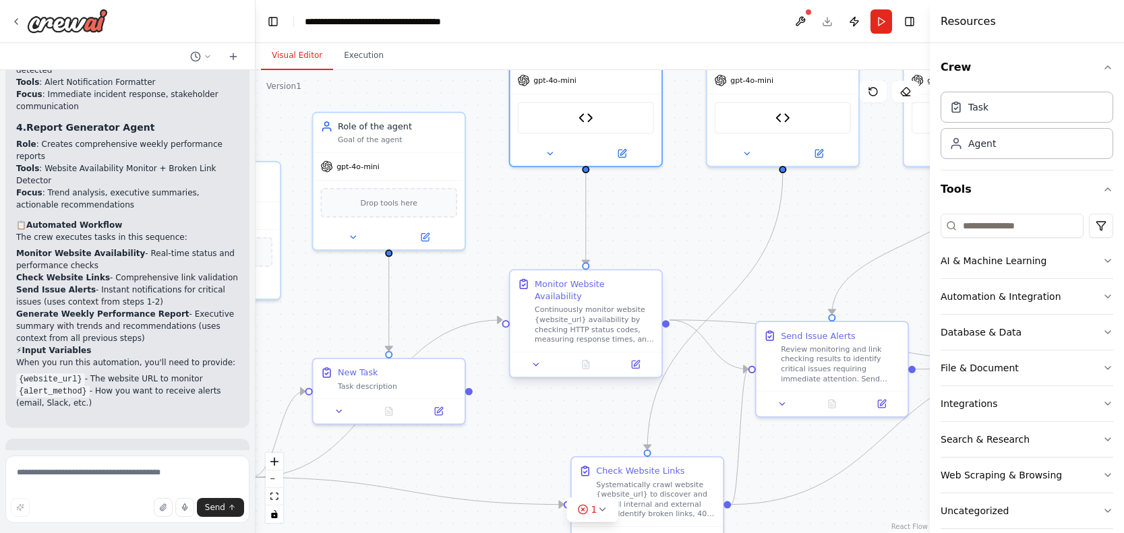
click at [641, 364] on div at bounding box center [586, 364] width 152 height 25
click at [636, 361] on icon at bounding box center [635, 364] width 7 height 7
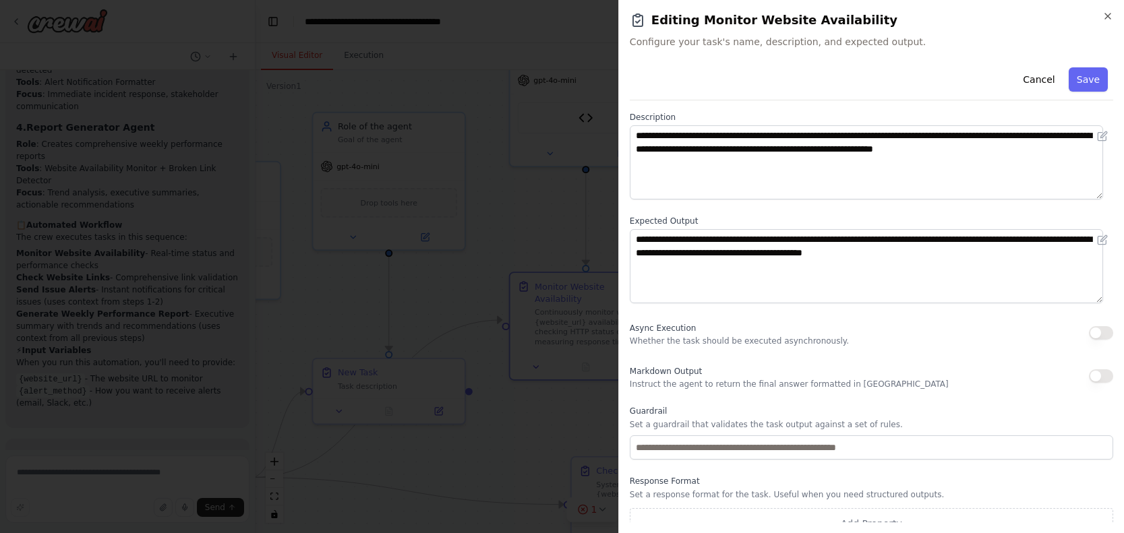
scroll to position [76, 0]
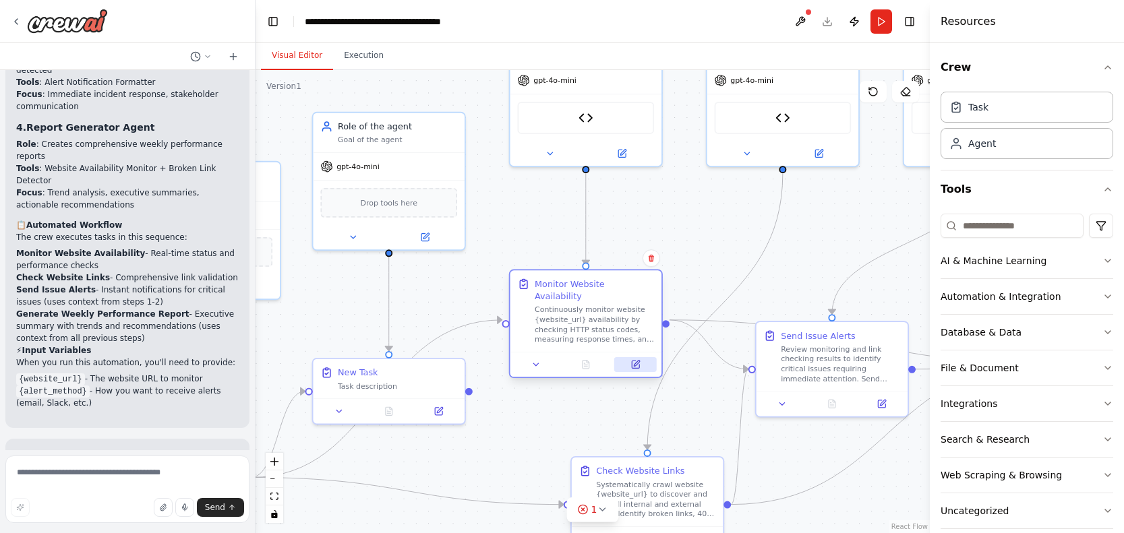
click at [627, 357] on button at bounding box center [635, 364] width 42 height 15
click at [444, 411] on button at bounding box center [438, 409] width 42 height 15
click at [430, 240] on button at bounding box center [424, 234] width 69 height 15
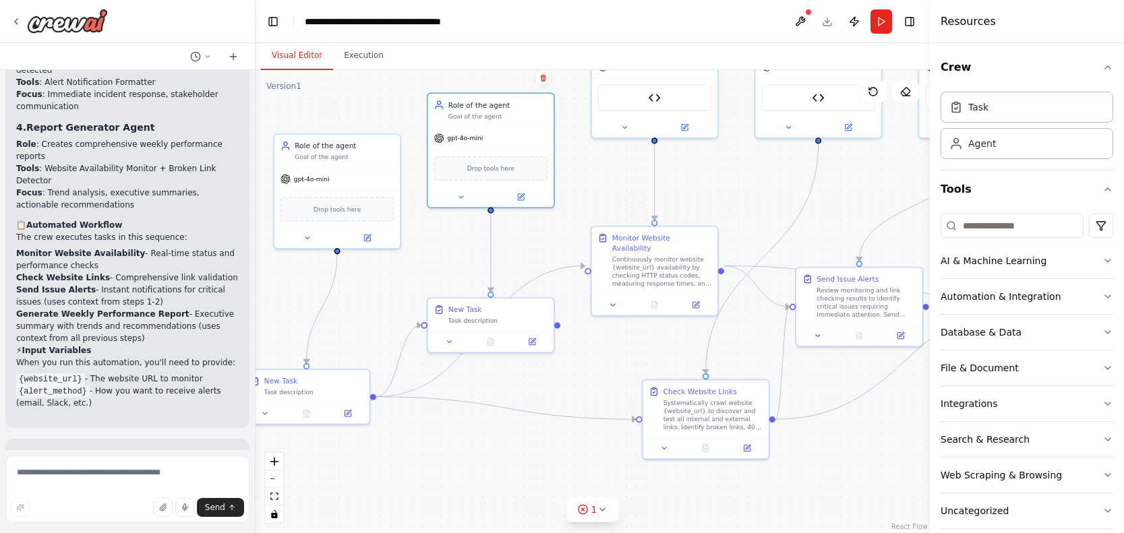
drag, startPoint x: 549, startPoint y: 417, endPoint x: 684, endPoint y: 328, distance: 162.1
click at [687, 328] on div ".deletable-edge-delete-btn { width: 20px; height: 20px; border: 0px solid #ffff…" at bounding box center [592, 301] width 674 height 463
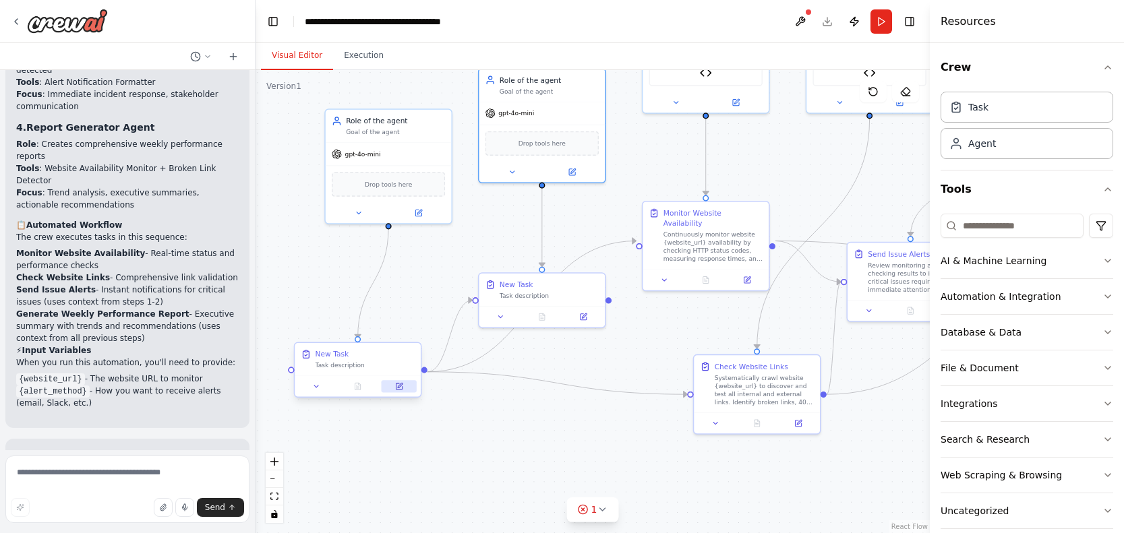
click at [411, 390] on button at bounding box center [399, 386] width 35 height 12
click at [412, 390] on button at bounding box center [399, 386] width 35 height 12
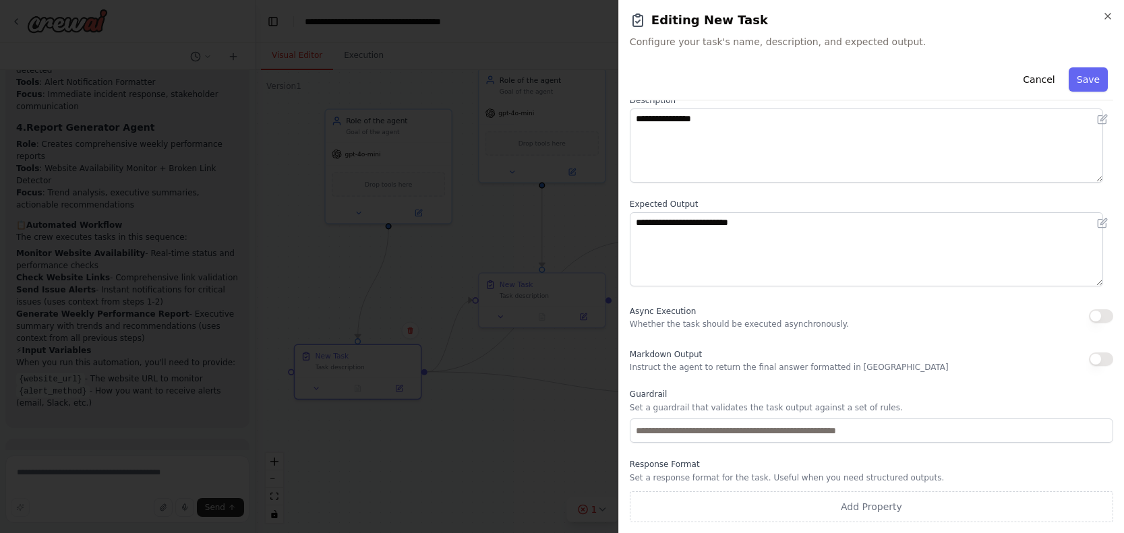
scroll to position [0, 0]
